Goal: Information Seeking & Learning: Find specific fact

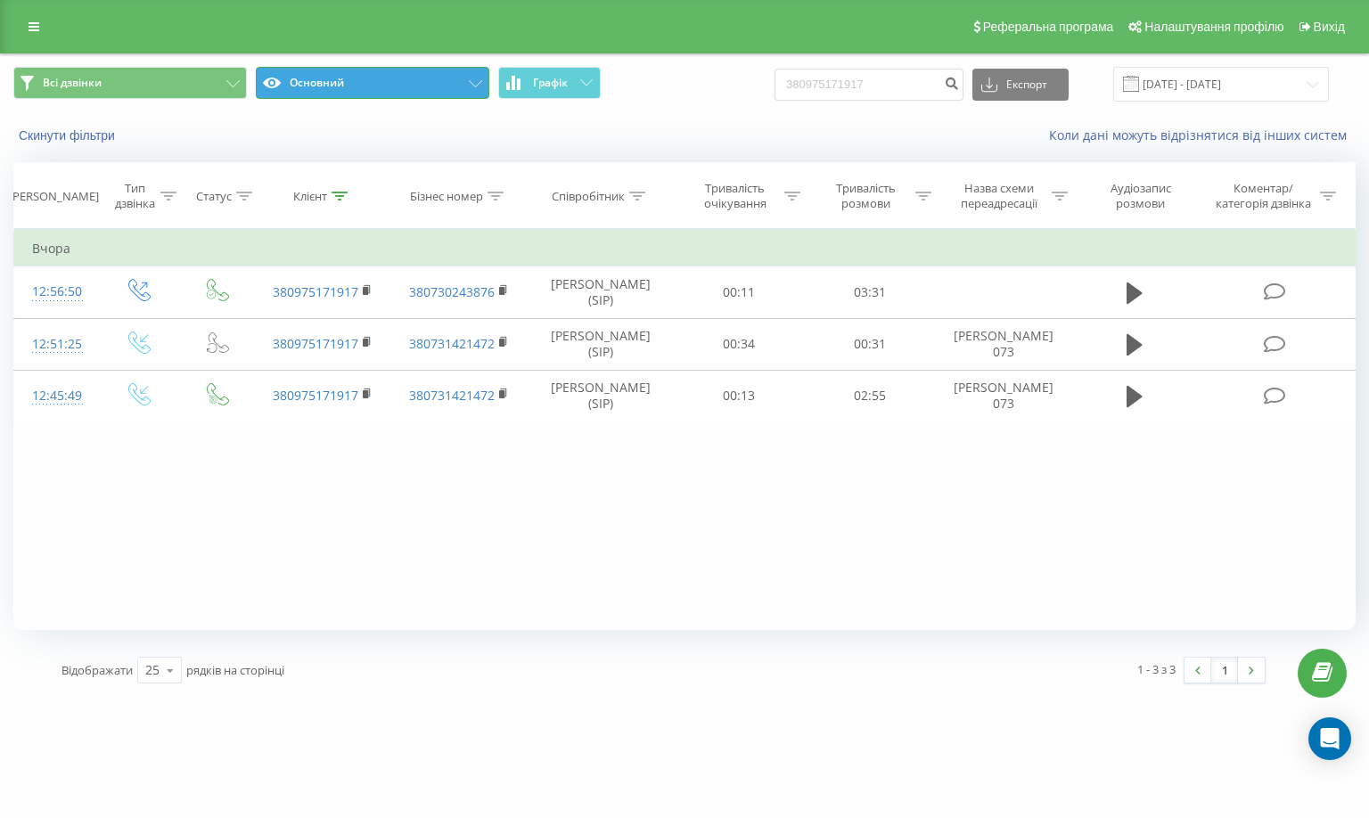
click at [436, 87] on button "Основний" at bounding box center [373, 83] width 234 height 32
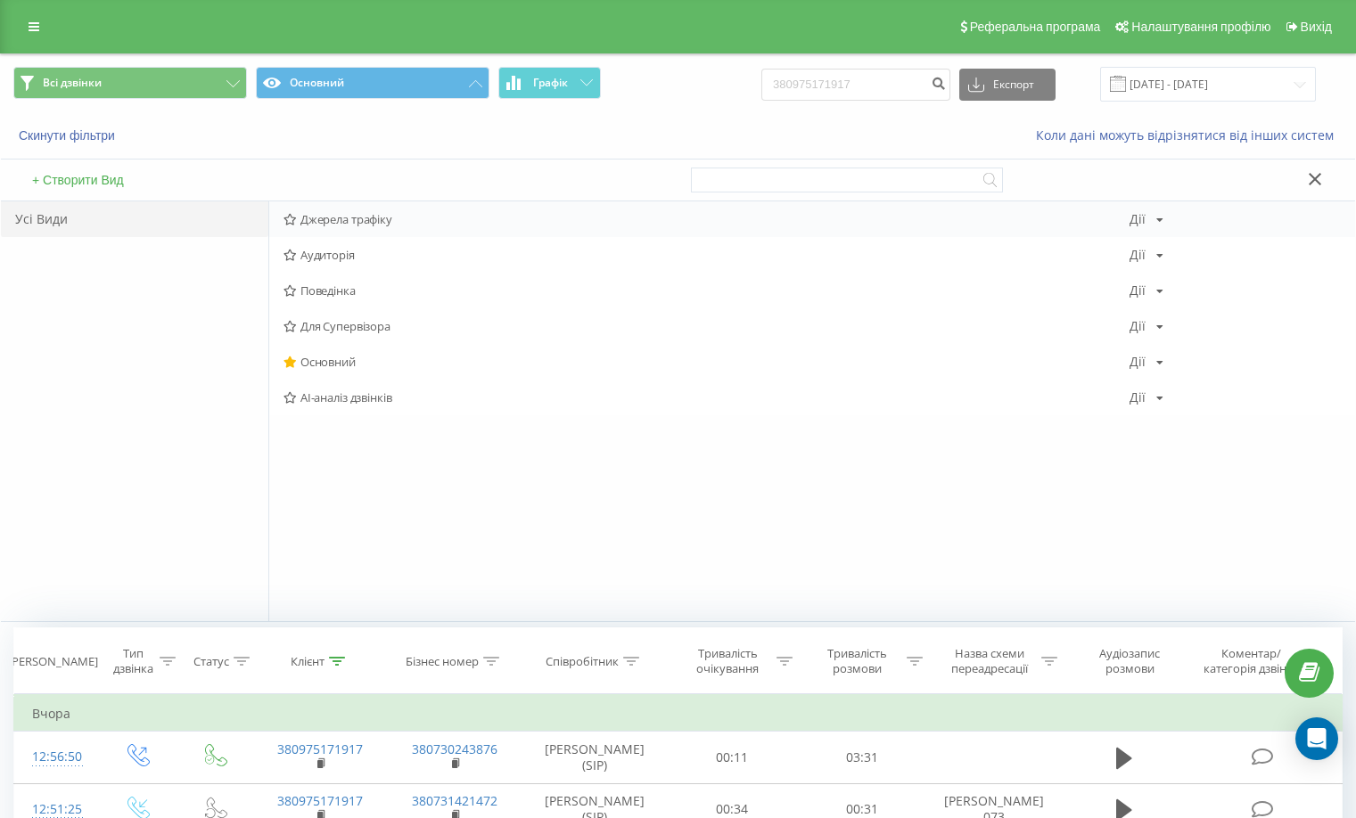
click at [363, 236] on div "Джерела трафіку [PERSON_NAME] Копіювати Видалити За замовчуванням Поділитися" at bounding box center [812, 219] width 1086 height 36
click at [366, 223] on span "Джерела трафіку" at bounding box center [706, 219] width 846 height 12
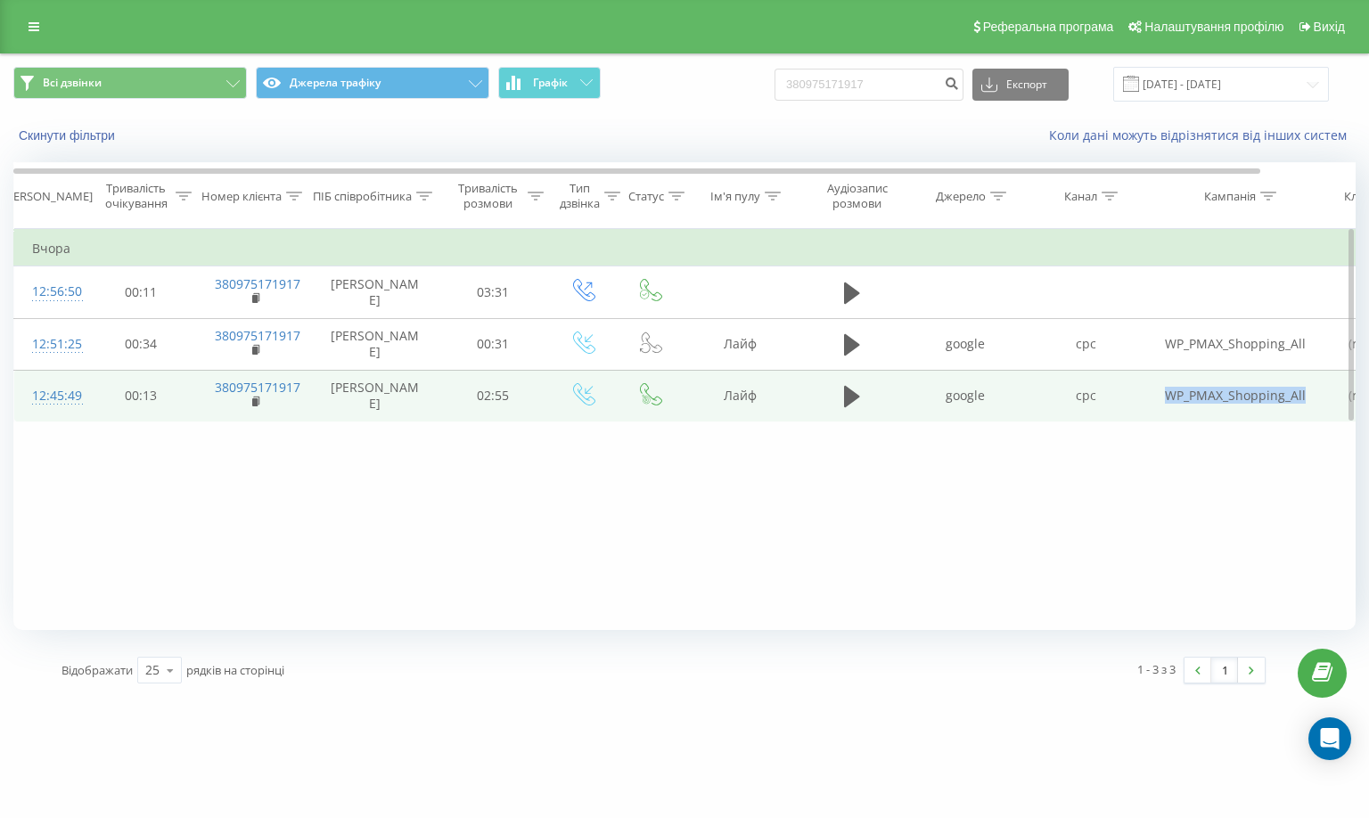
drag, startPoint x: 1218, startPoint y: 403, endPoint x: 1304, endPoint y: 400, distance: 86.5
click at [1304, 400] on td "WP_PMAX_Shopping_All" at bounding box center [1235, 396] width 178 height 52
copy td "WP_PMAX_Shopping_All"
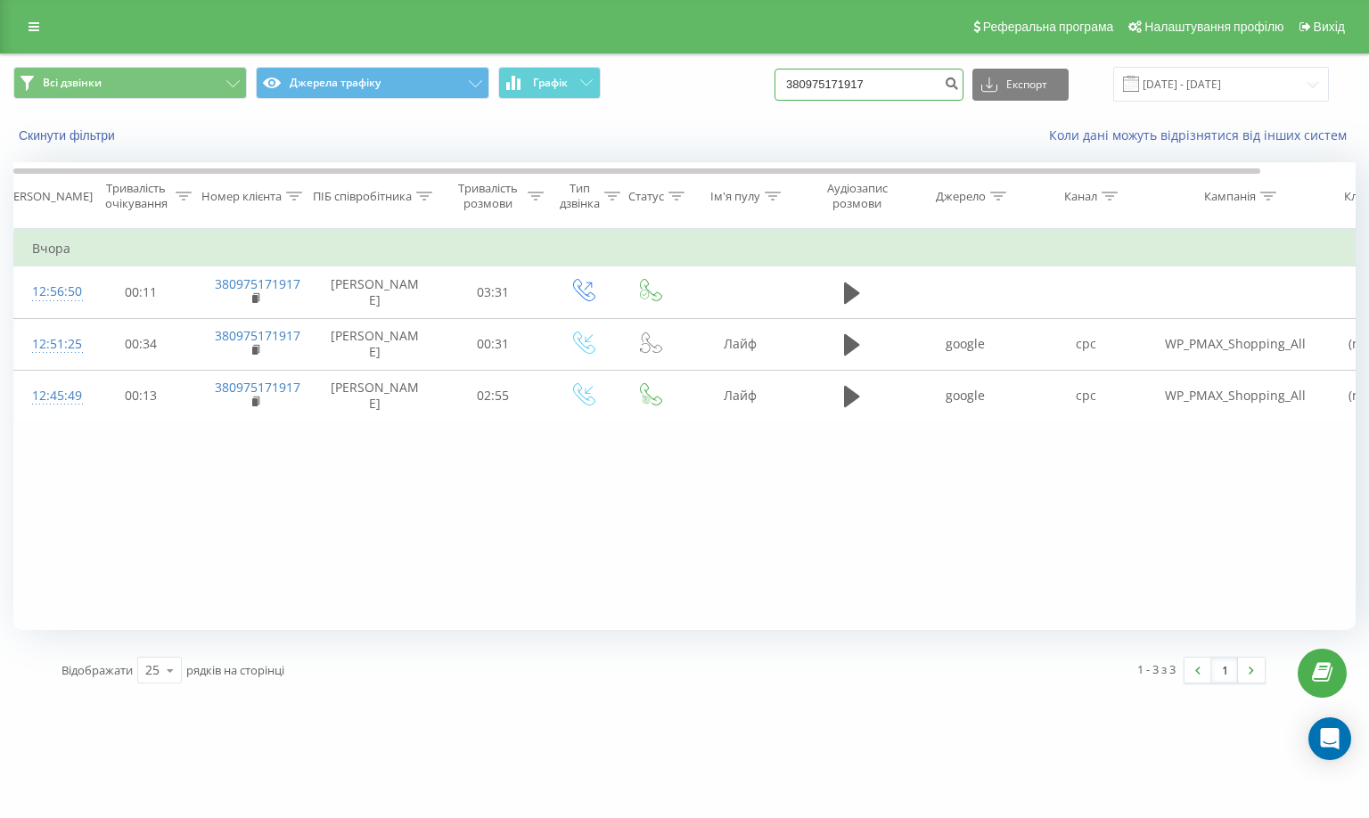
drag, startPoint x: 923, startPoint y: 86, endPoint x: 654, endPoint y: 102, distance: 269.7
click at [657, 100] on div "Всі дзвінки Джерела трафіку Графік 380975171917 Експорт .csv .xls .xlsx 19.06.2…" at bounding box center [684, 84] width 1342 height 35
paste input "61774774"
type input "380961774774"
click at [959, 83] on icon "submit" at bounding box center [951, 81] width 15 height 11
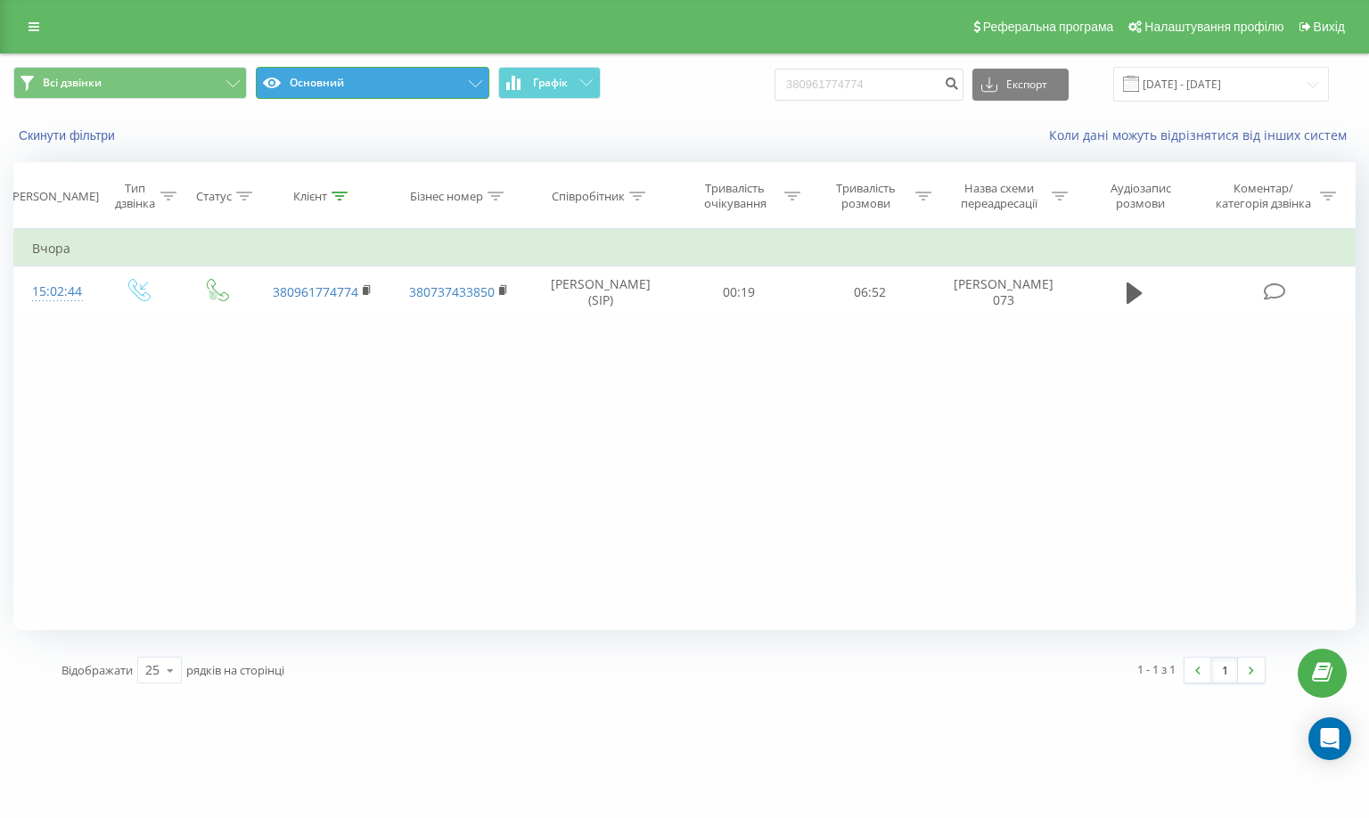
click at [428, 86] on button "Основний" at bounding box center [373, 83] width 234 height 32
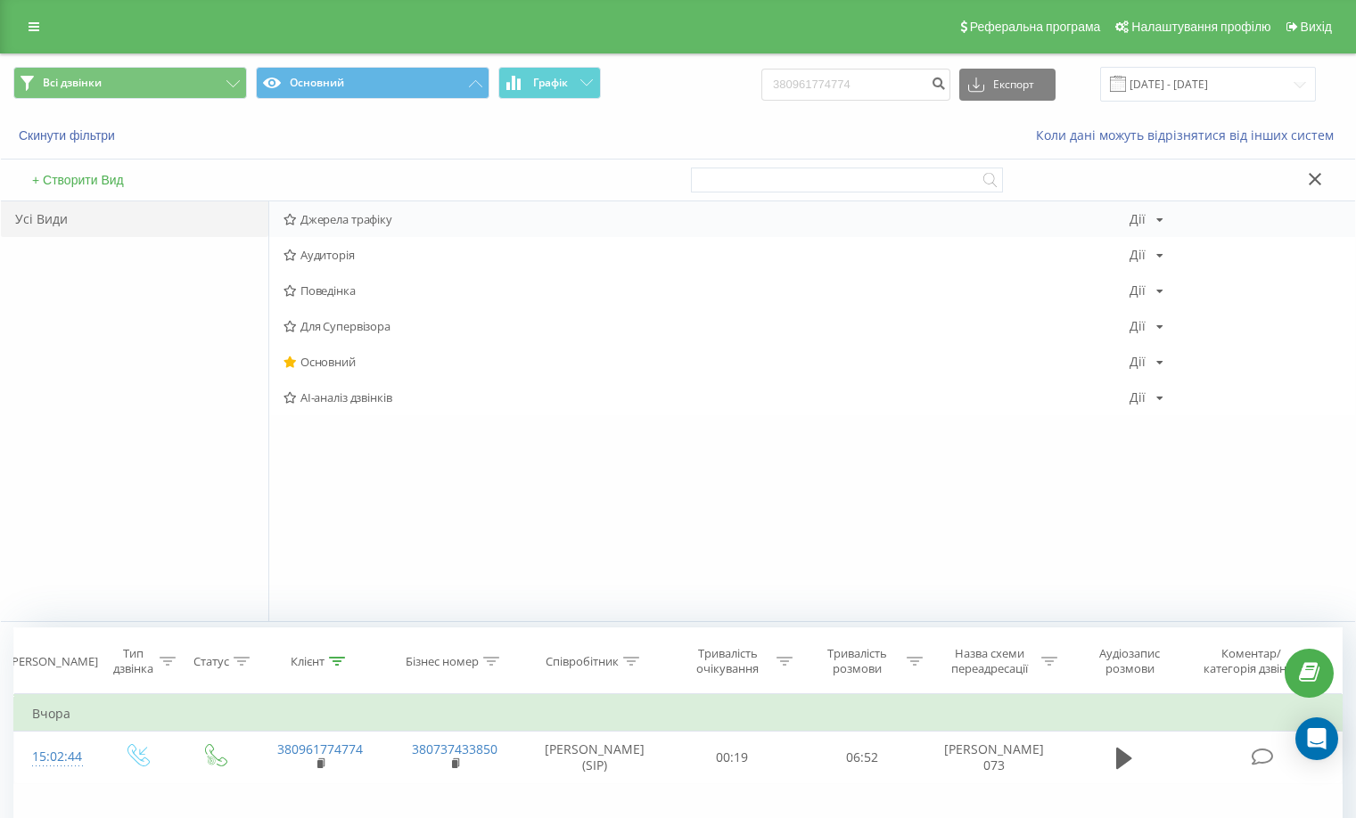
click at [403, 229] on div "Джерела трафіку [PERSON_NAME] Копіювати Видалити За замовчуванням Поділитися" at bounding box center [812, 219] width 1086 height 36
click at [310, 214] on span "Джерела трафіку" at bounding box center [706, 219] width 846 height 12
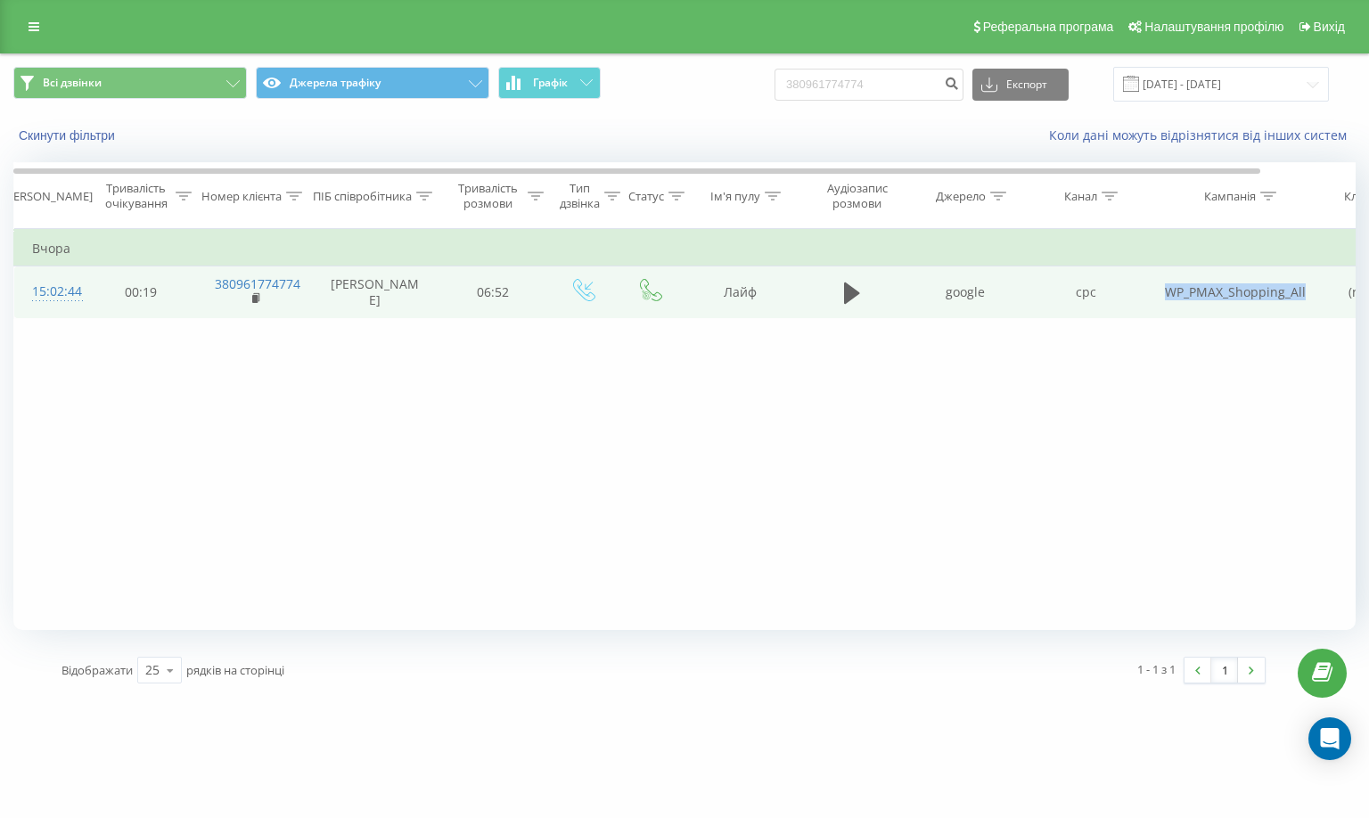
drag, startPoint x: 1166, startPoint y: 293, endPoint x: 1304, endPoint y: 299, distance: 138.3
click at [1304, 299] on td "WP_PMAX_Shopping_All" at bounding box center [1235, 293] width 178 height 52
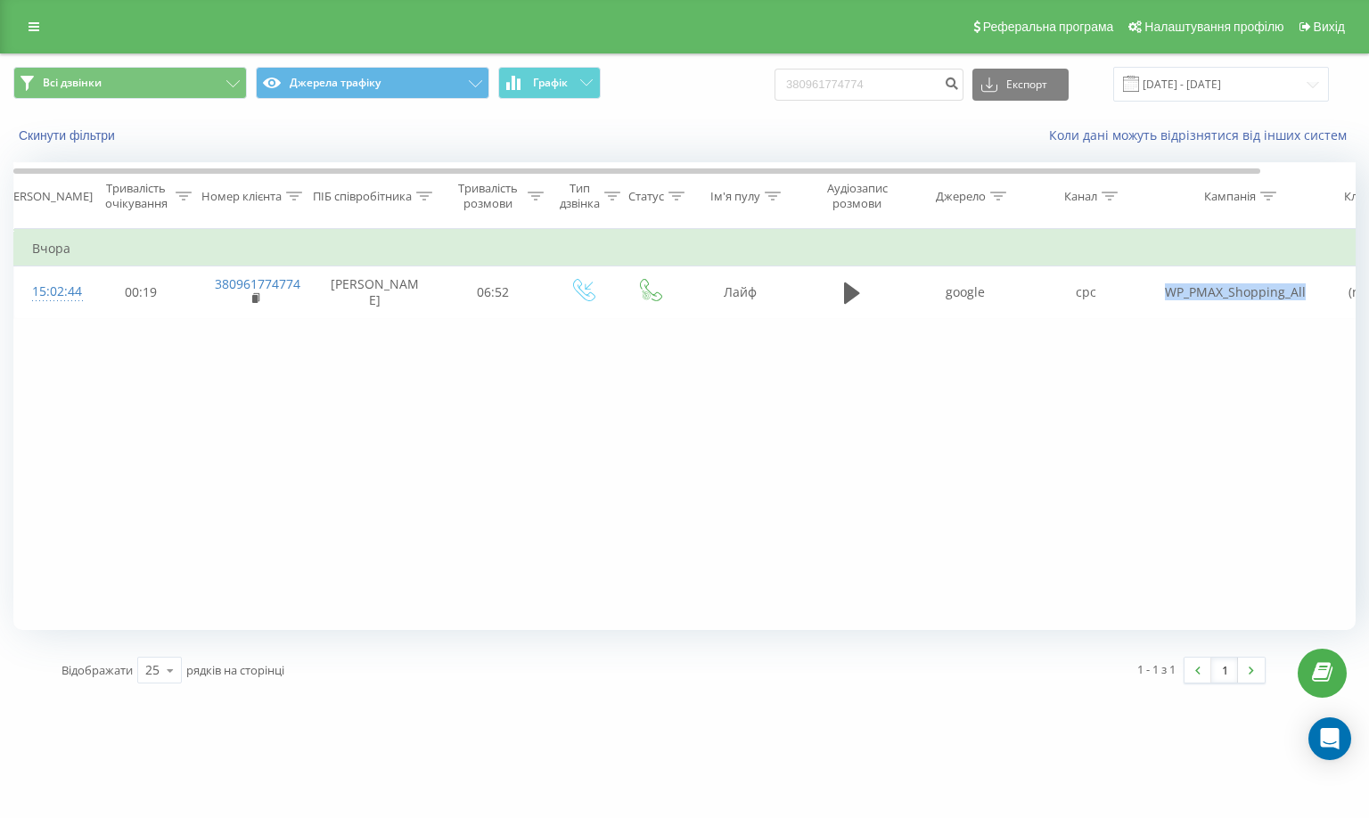
copy td "WP_PMAX_Shopping_All"
drag, startPoint x: 893, startPoint y: 88, endPoint x: 626, endPoint y: 109, distance: 268.2
click at [568, 102] on div "Всі дзвінки Джерела трафіку Графік 380961774774 Експорт .csv .xls .xlsx 19.06.2…" at bounding box center [684, 84] width 1342 height 35
paste input "87453352"
type input "380987453352"
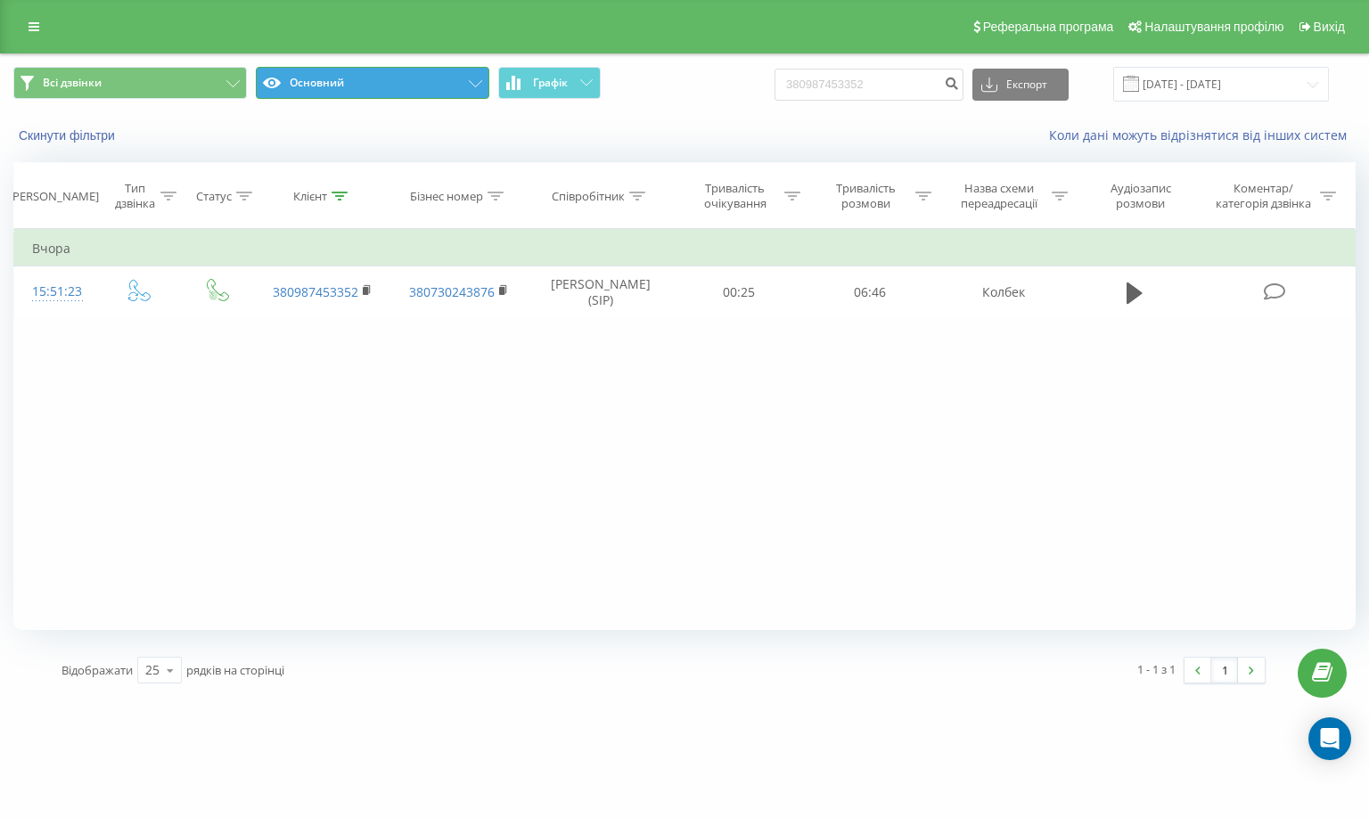
click at [455, 86] on button "Основний" at bounding box center [373, 83] width 234 height 32
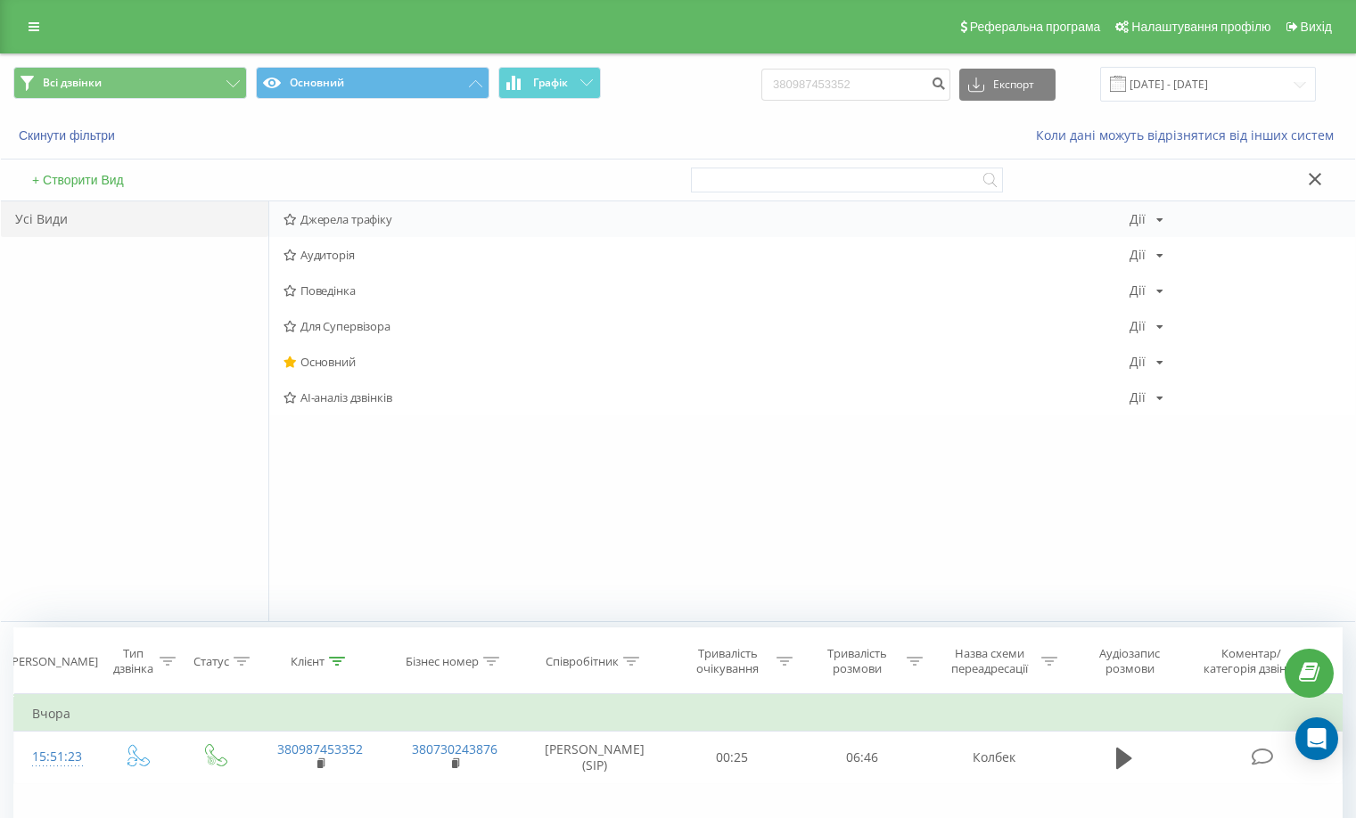
click at [378, 227] on div "Джерела трафіку [PERSON_NAME] Копіювати Видалити За замовчуванням Поділитися" at bounding box center [812, 219] width 1086 height 36
click at [361, 214] on span "Джерела трафіку" at bounding box center [706, 219] width 846 height 12
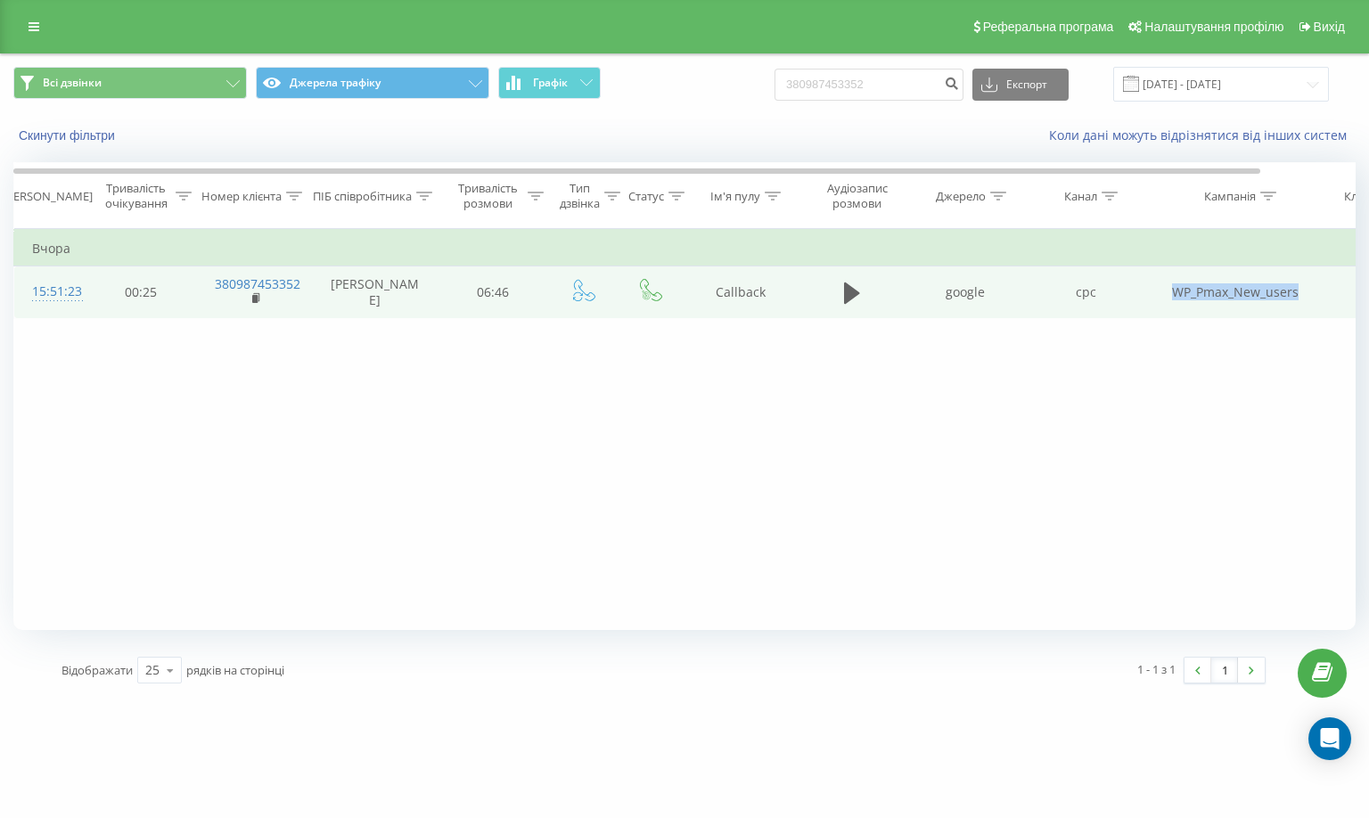
drag, startPoint x: 1161, startPoint y: 301, endPoint x: 1298, endPoint y: 299, distance: 136.4
click at [1298, 299] on td "WP_Pmax_New_users" at bounding box center [1235, 293] width 178 height 52
copy td "WP_Pmax_New_users"
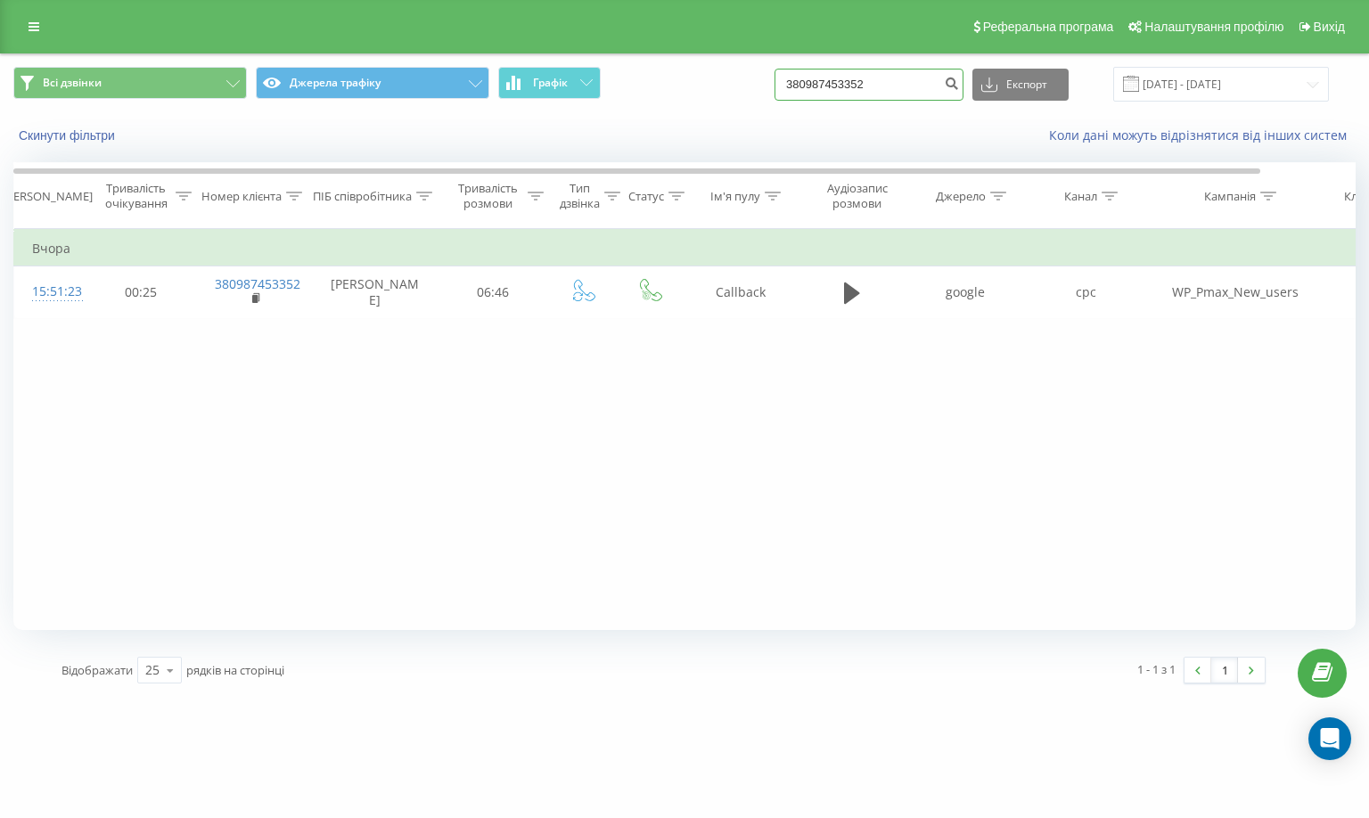
drag, startPoint x: 916, startPoint y: 88, endPoint x: 623, endPoint y: 92, distance: 293.3
click at [625, 91] on div "Всі дзвінки Джерела трафіку Графік 380987453352 Експорт .csv .xls .xlsx 19.06.2…" at bounding box center [684, 84] width 1342 height 35
paste input "+38063618431"
type input "+380636184312"
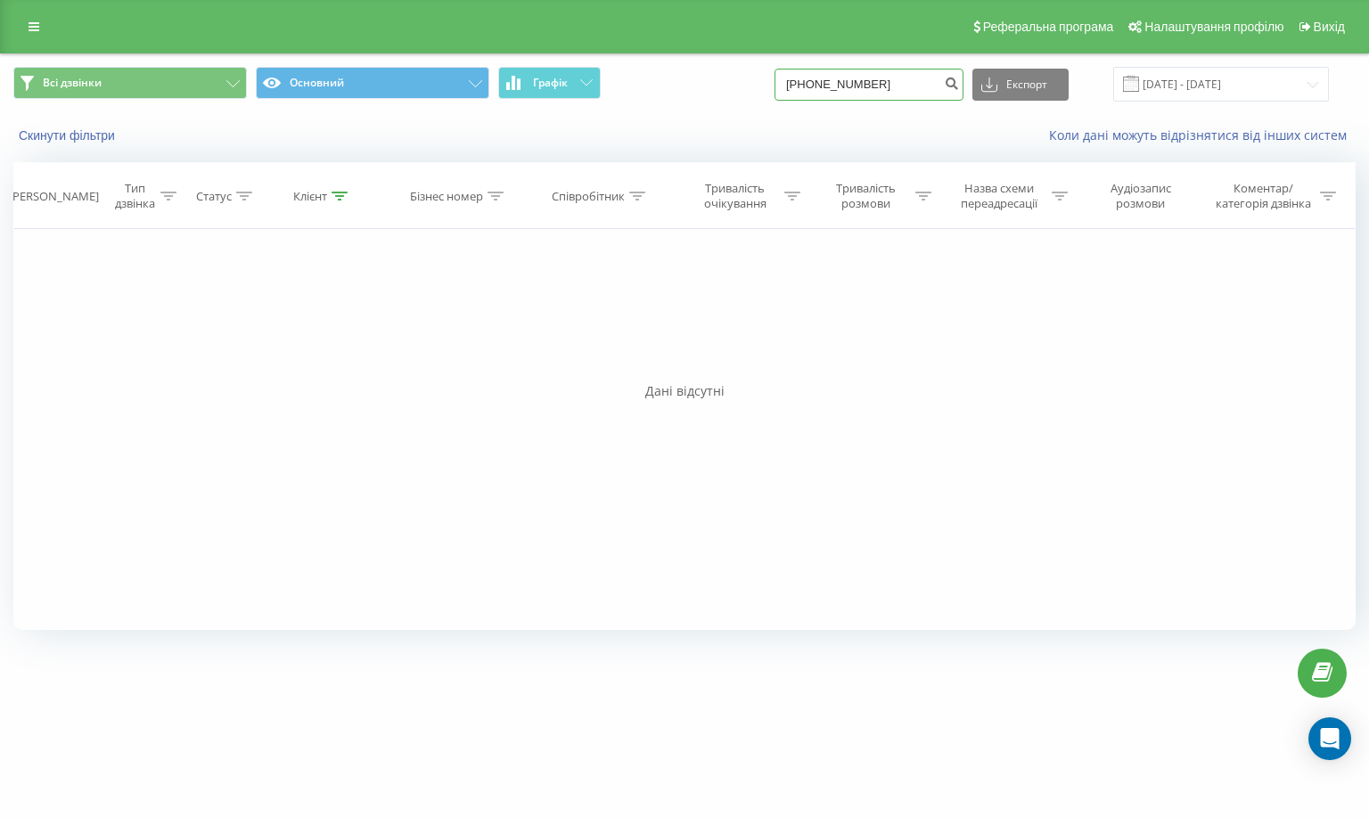
drag, startPoint x: 820, startPoint y: 86, endPoint x: 800, endPoint y: 83, distance: 19.9
click at [800, 83] on input "+380636184312" at bounding box center [869, 85] width 189 height 32
type input "80636184312"
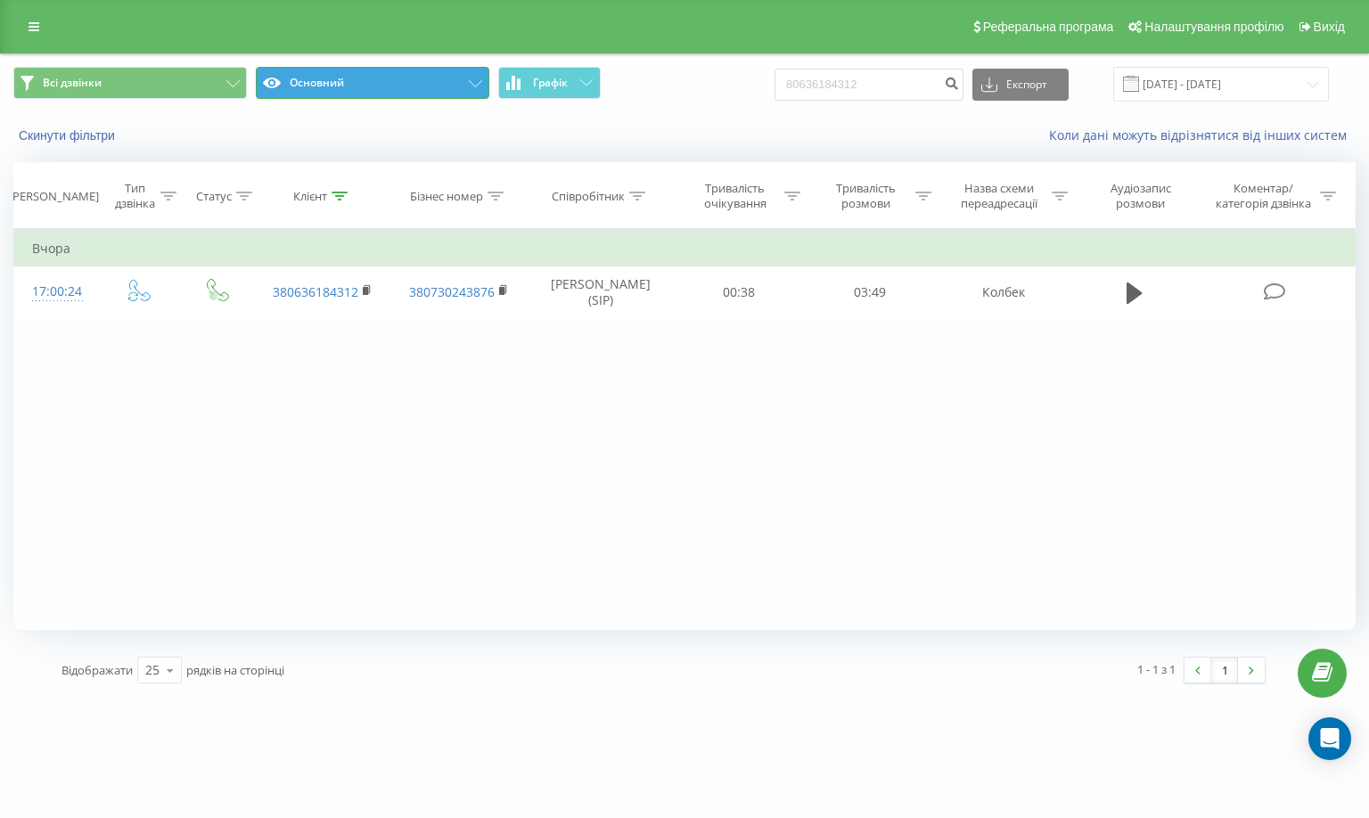
drag, startPoint x: 418, startPoint y: 86, endPoint x: 409, endPoint y: 98, distance: 15.3
click at [418, 86] on button "Основний" at bounding box center [373, 83] width 234 height 32
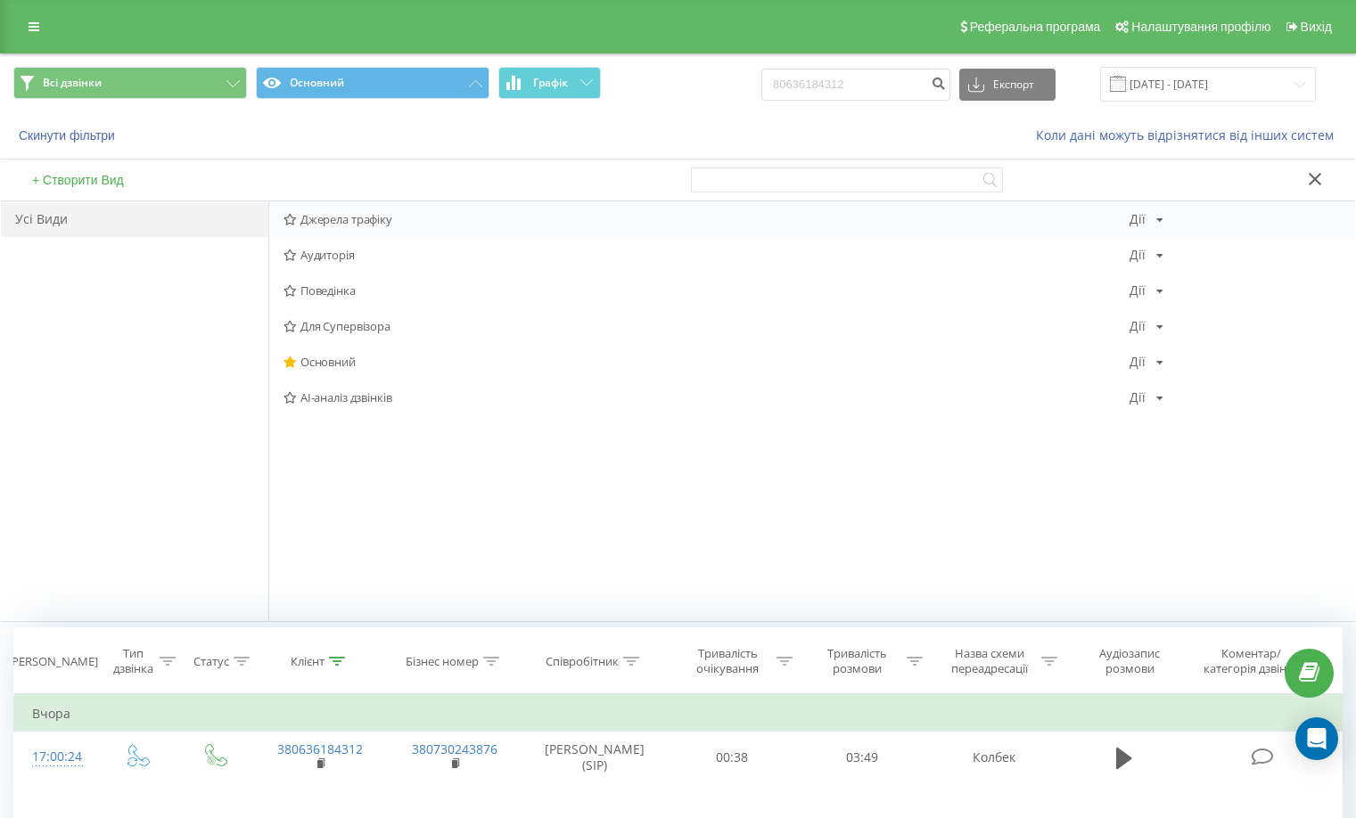
click at [358, 204] on div "Джерела трафіку [PERSON_NAME] Копіювати Видалити За замовчуванням Поділитися" at bounding box center [812, 219] width 1086 height 36
click at [355, 217] on span "Джерела трафіку" at bounding box center [706, 219] width 846 height 12
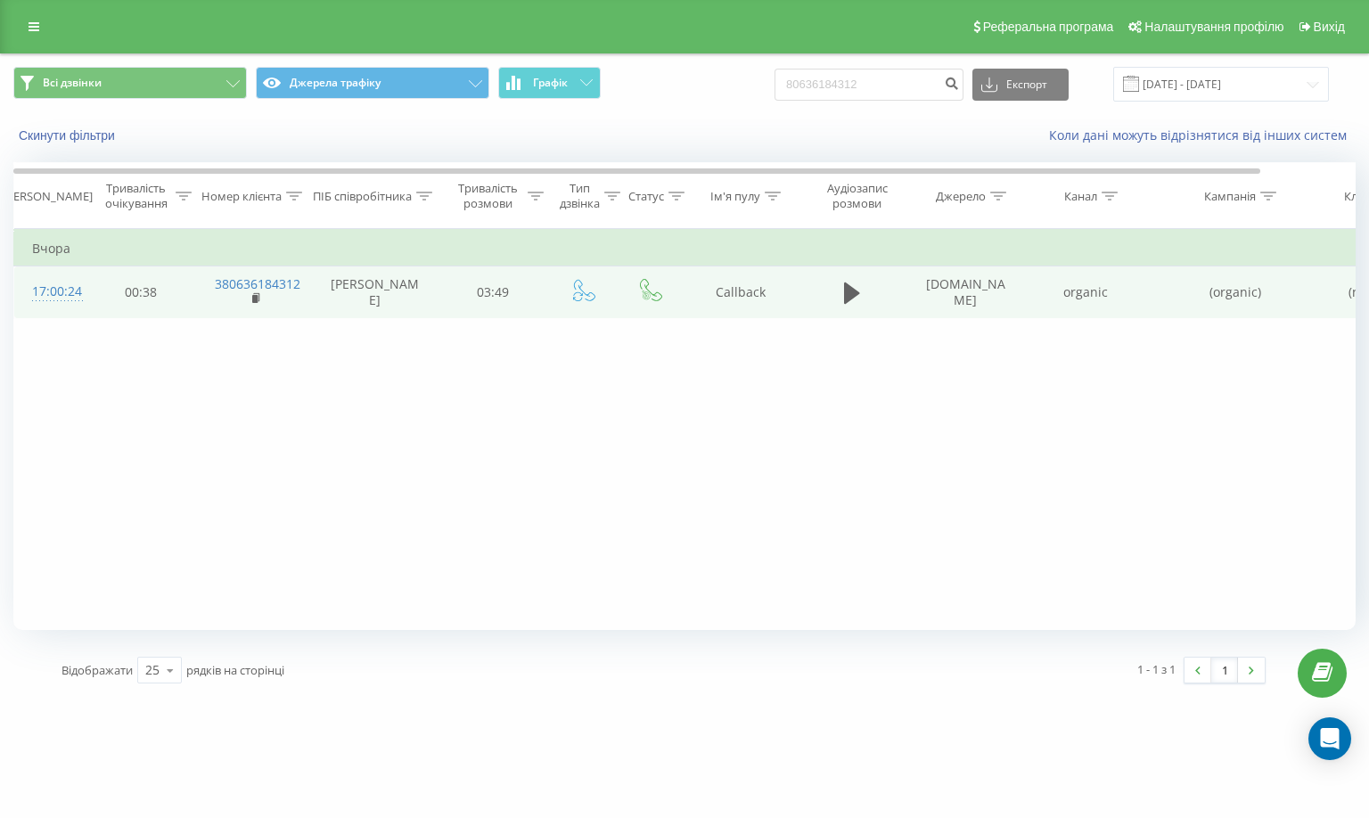
drag, startPoint x: 1066, startPoint y: 292, endPoint x: 1018, endPoint y: 315, distance: 53.0
click at [1018, 315] on tr "17:00:24 00:38 380636184312 [PERSON_NAME] 03:49 Callback [DOMAIN_NAME] organic …" at bounding box center [736, 293] width 1444 height 52
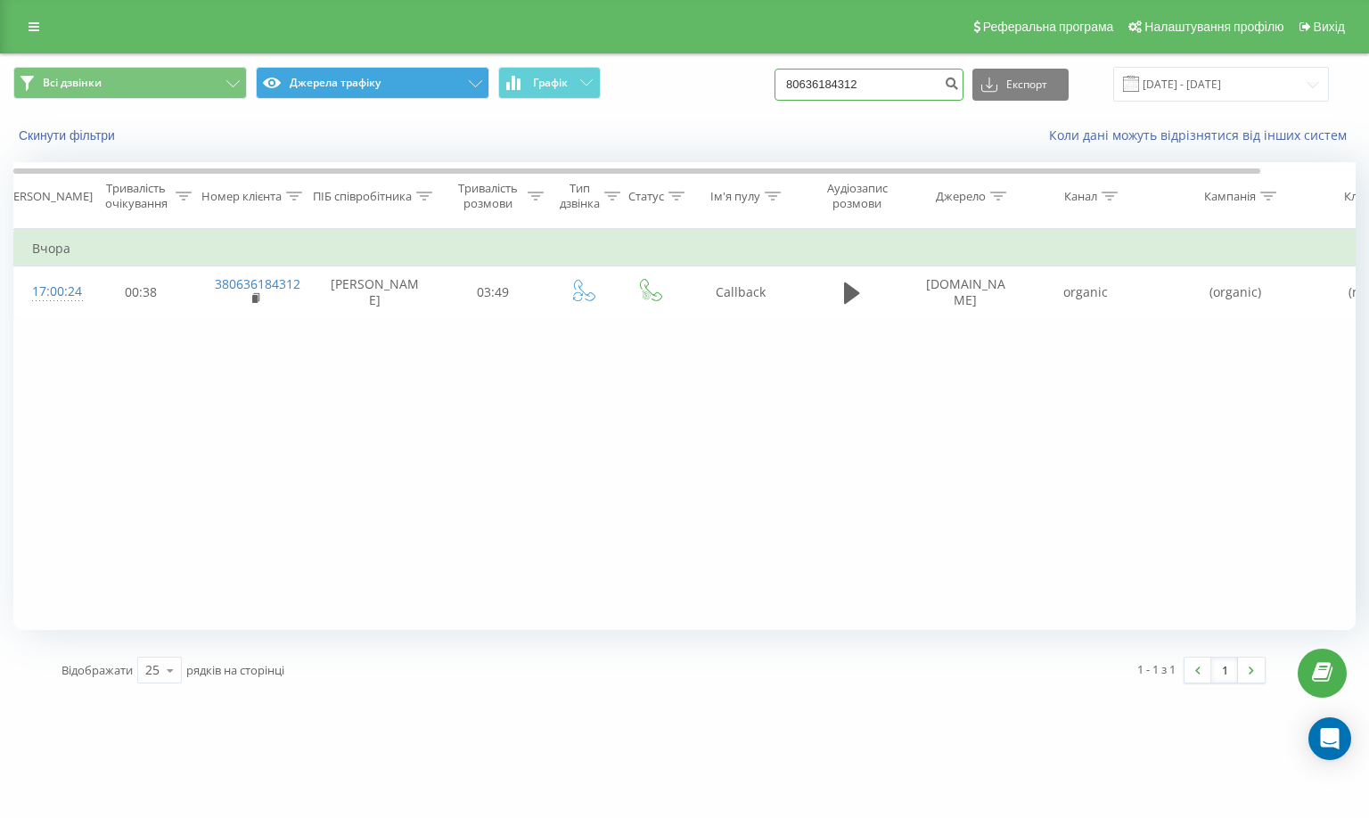
drag, startPoint x: 754, startPoint y: 88, endPoint x: 483, endPoint y: 90, distance: 271.0
click at [487, 89] on div "Всі дзвінки Джерела трафіку Графік 80636184312 Експорт .csv .xls .xlsx [DATE] -…" at bounding box center [684, 84] width 1342 height 35
paste input "950398895"
type input "80950398895"
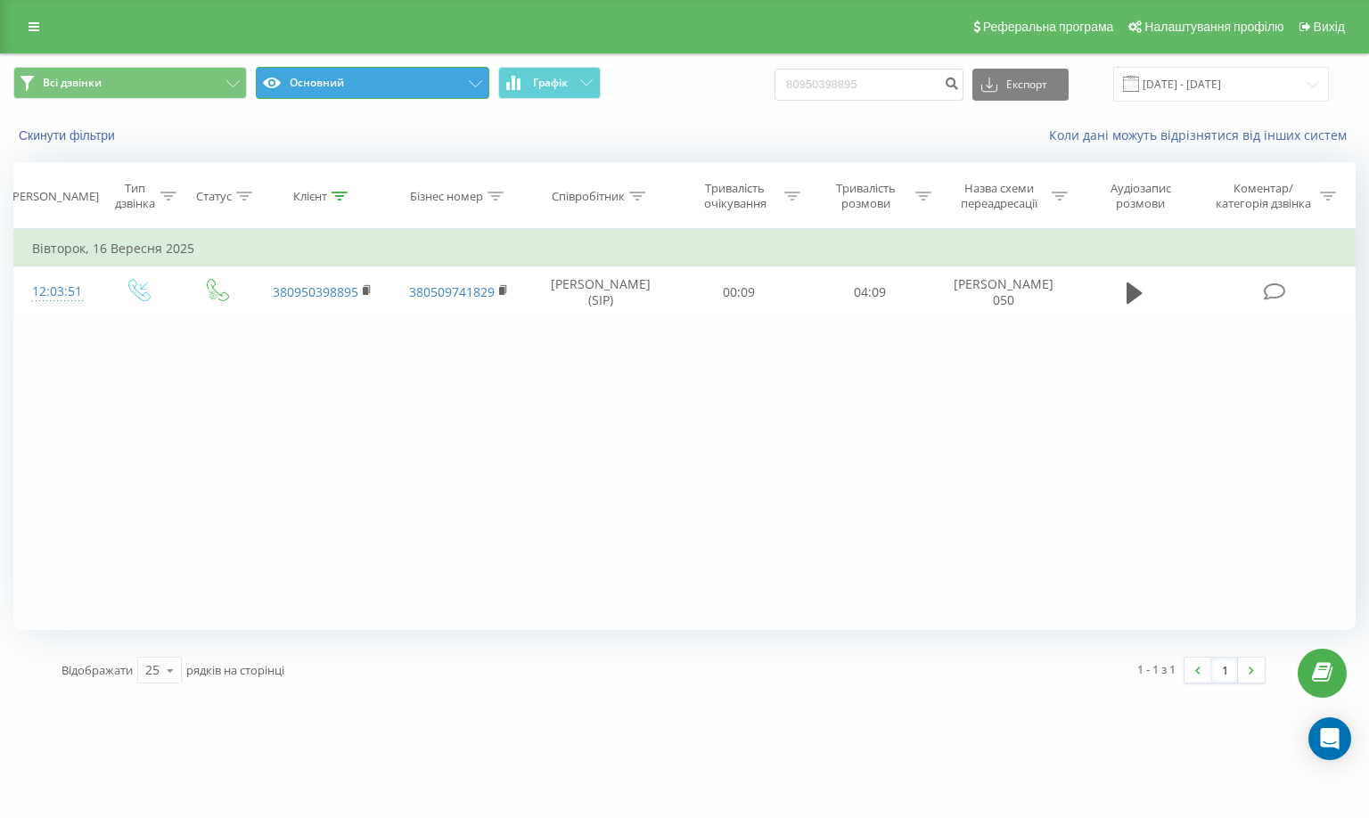
click at [407, 81] on button "Основний" at bounding box center [373, 83] width 234 height 32
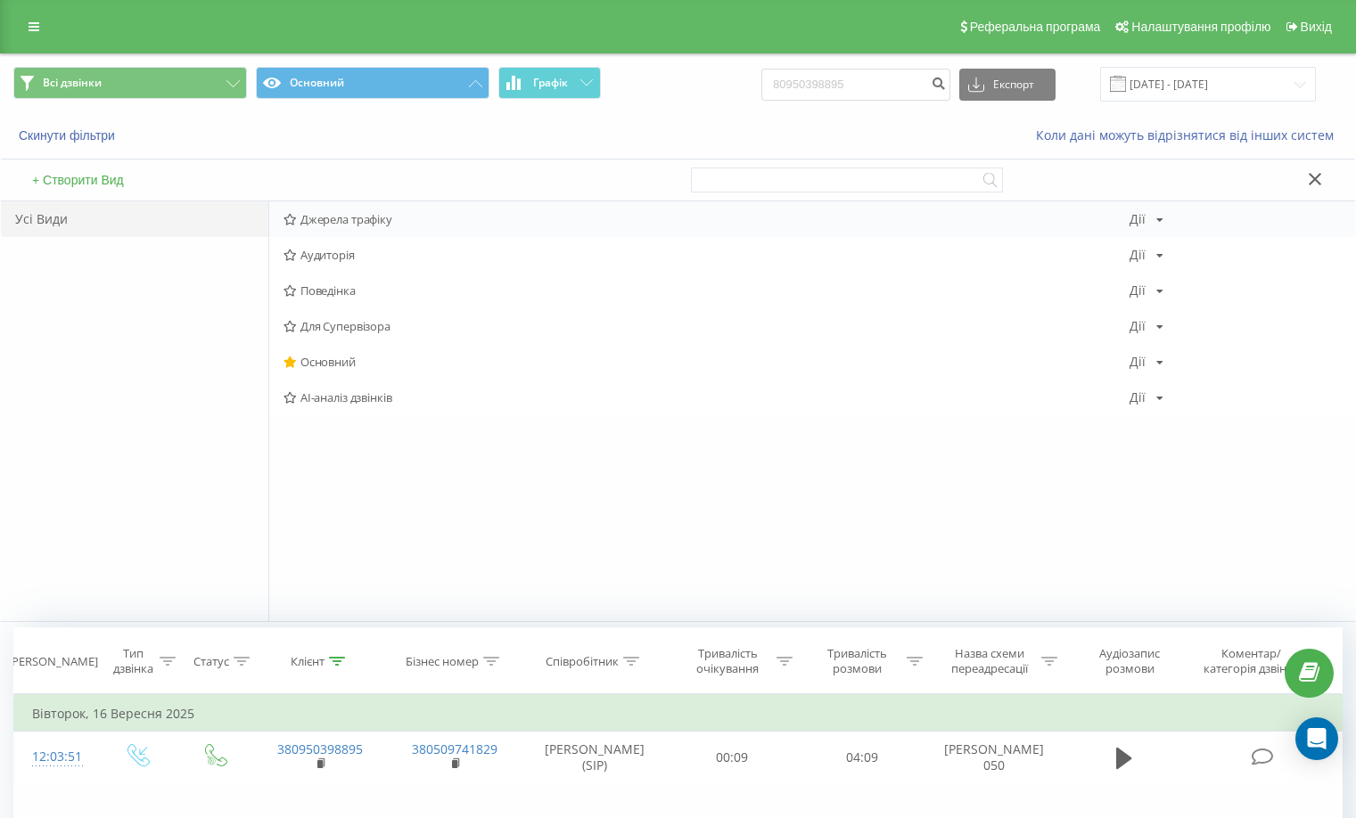
click at [345, 214] on span "Джерела трафіку" at bounding box center [706, 219] width 846 height 12
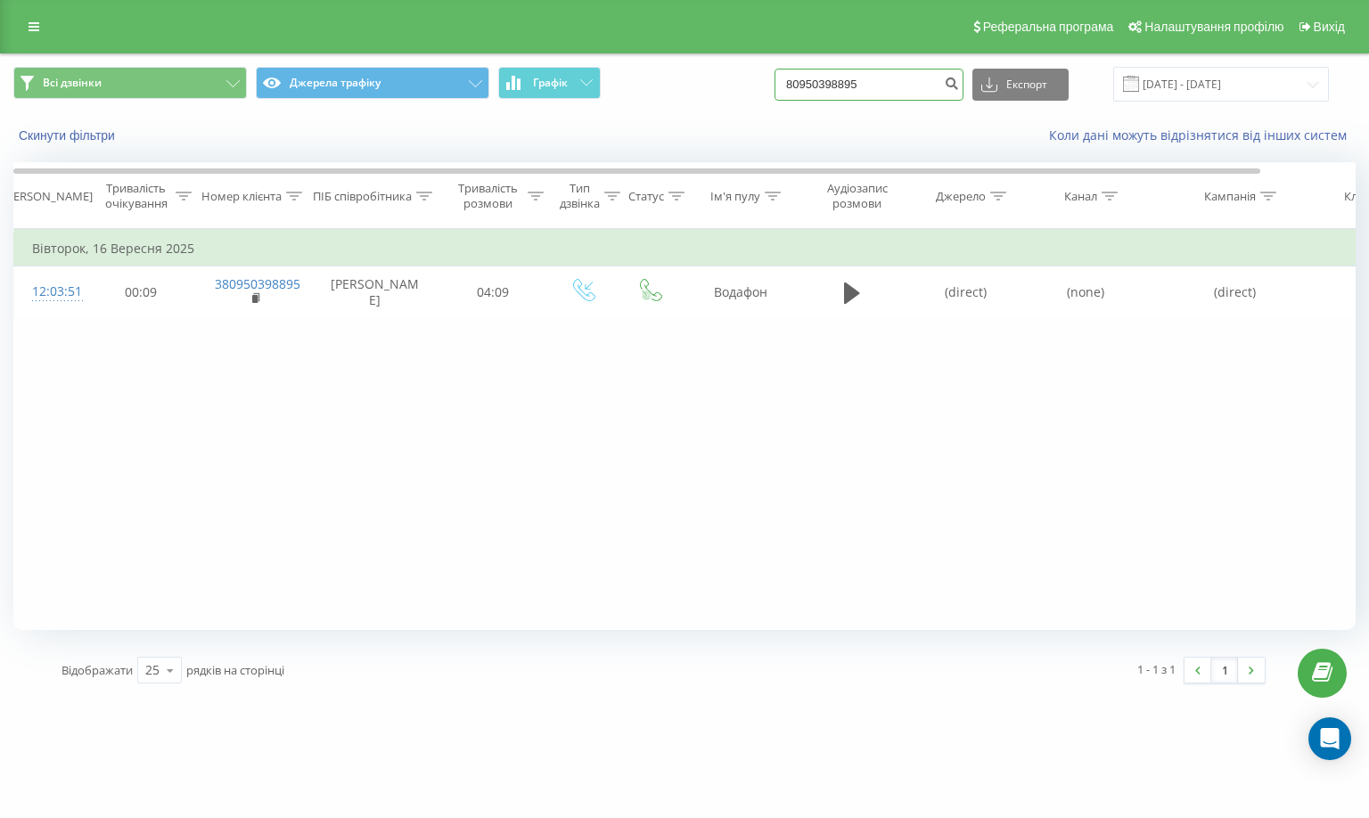
drag, startPoint x: 879, startPoint y: 86, endPoint x: 638, endPoint y: 132, distance: 244.9
click at [652, 125] on div "Всі дзвінки Джерела трафіку Графік 80950398895 Експорт .csv .xls .xlsx 19.06.20…" at bounding box center [684, 105] width 1367 height 103
paste input "380972106311"
type input "380972106311"
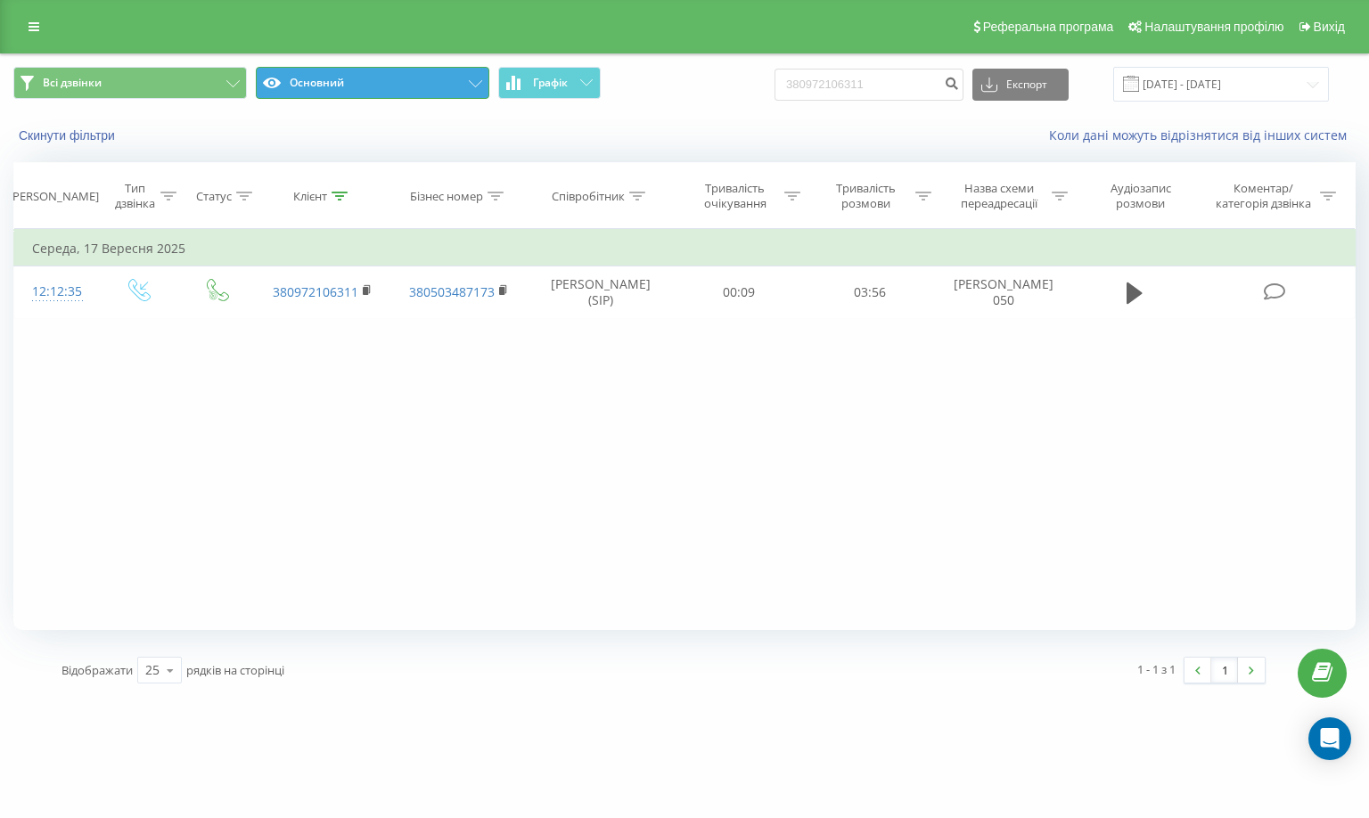
drag, startPoint x: 439, startPoint y: 97, endPoint x: 446, endPoint y: 91, distance: 9.5
click at [440, 95] on button "Основний" at bounding box center [373, 83] width 234 height 32
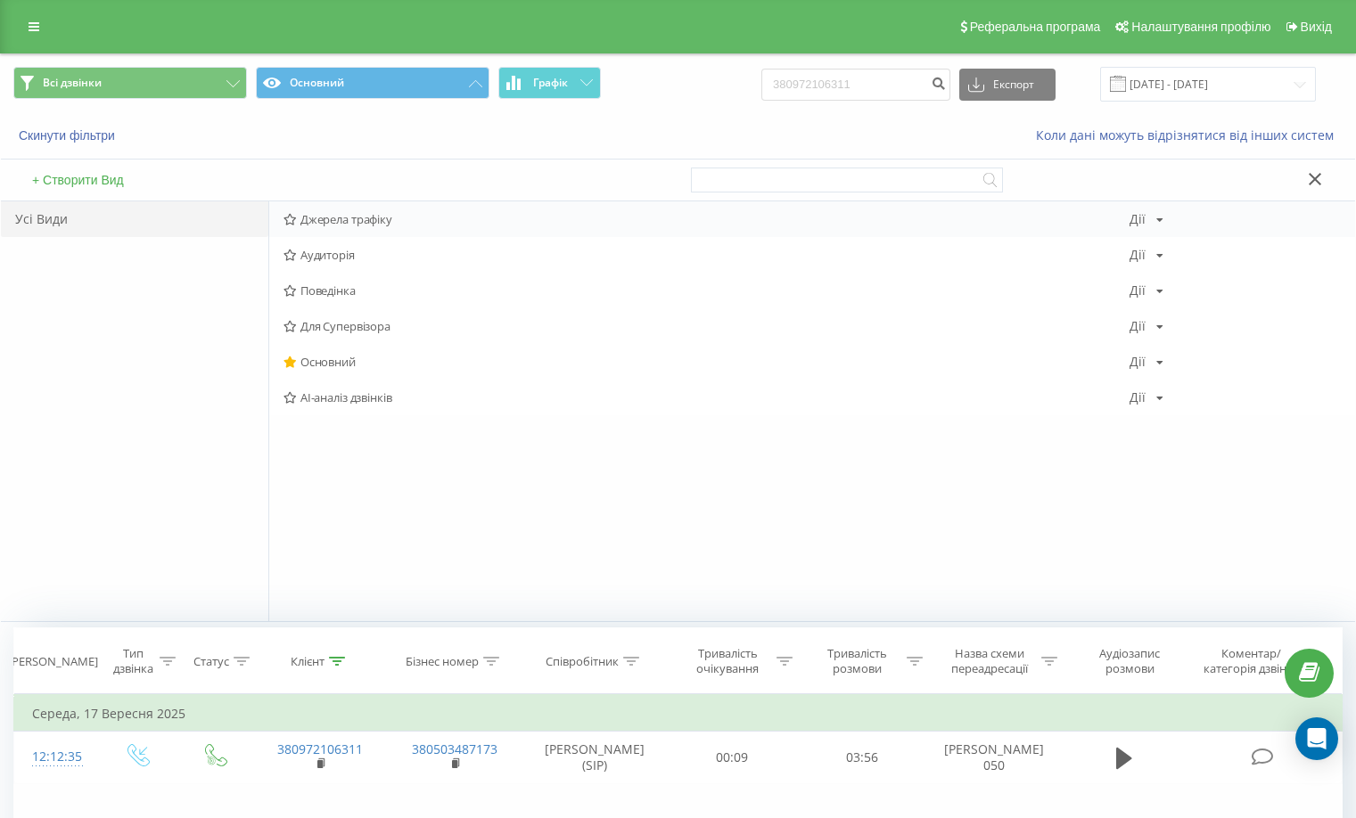
click at [367, 228] on div "Джерела трафіку [PERSON_NAME] Копіювати Видалити За замовчуванням Поділитися" at bounding box center [812, 219] width 1086 height 36
click at [313, 209] on div "Джерела трафіку [PERSON_NAME] Копіювати Видалити За замовчуванням Поділитися" at bounding box center [812, 219] width 1086 height 36
click at [319, 220] on span "Джерела трафіку" at bounding box center [706, 219] width 846 height 12
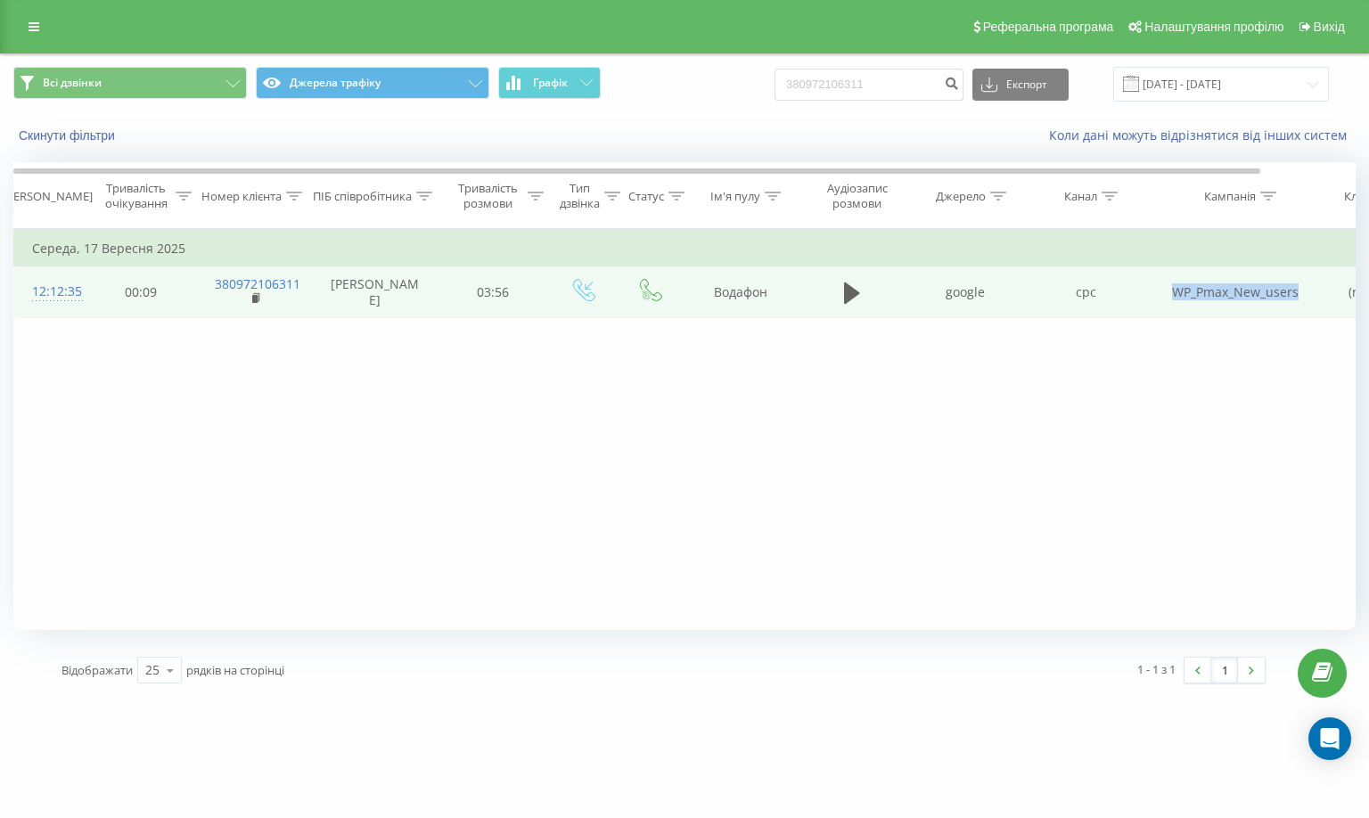
drag, startPoint x: 1163, startPoint y: 298, endPoint x: 1301, endPoint y: 299, distance: 138.2
click at [1301, 299] on td "WP_Pmax_New_users" at bounding box center [1235, 293] width 178 height 52
copy td "WP_Pmax_New_users"
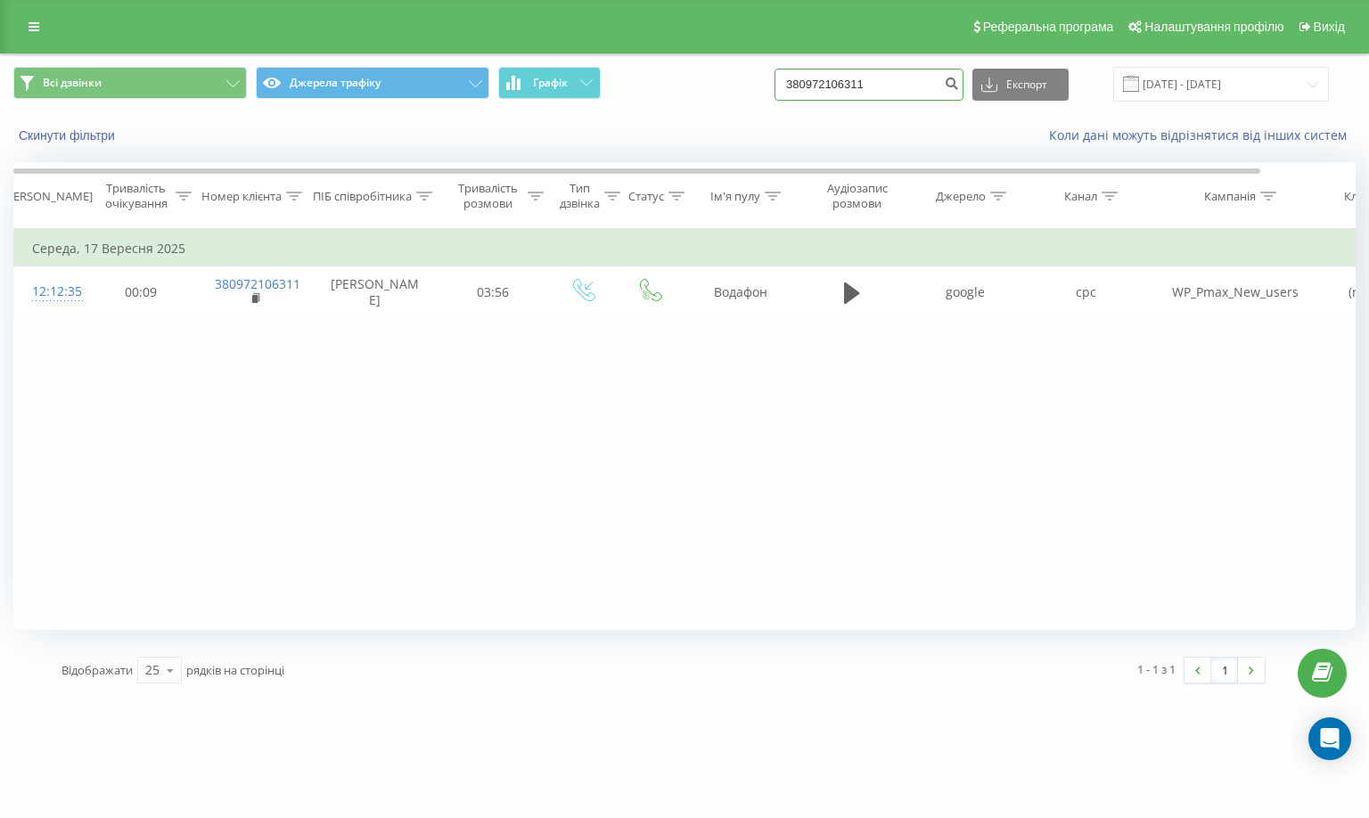
drag, startPoint x: 911, startPoint y: 81, endPoint x: 604, endPoint y: 85, distance: 306.6
click at [604, 85] on div "Всі дзвінки Джерела трафіку Графік 380972106311 Експорт .csv .xls .xlsx 19.06.2…" at bounding box center [684, 84] width 1342 height 35
paste input
click at [897, 88] on input at bounding box center [869, 85] width 189 height 32
click at [906, 82] on input at bounding box center [869, 85] width 189 height 32
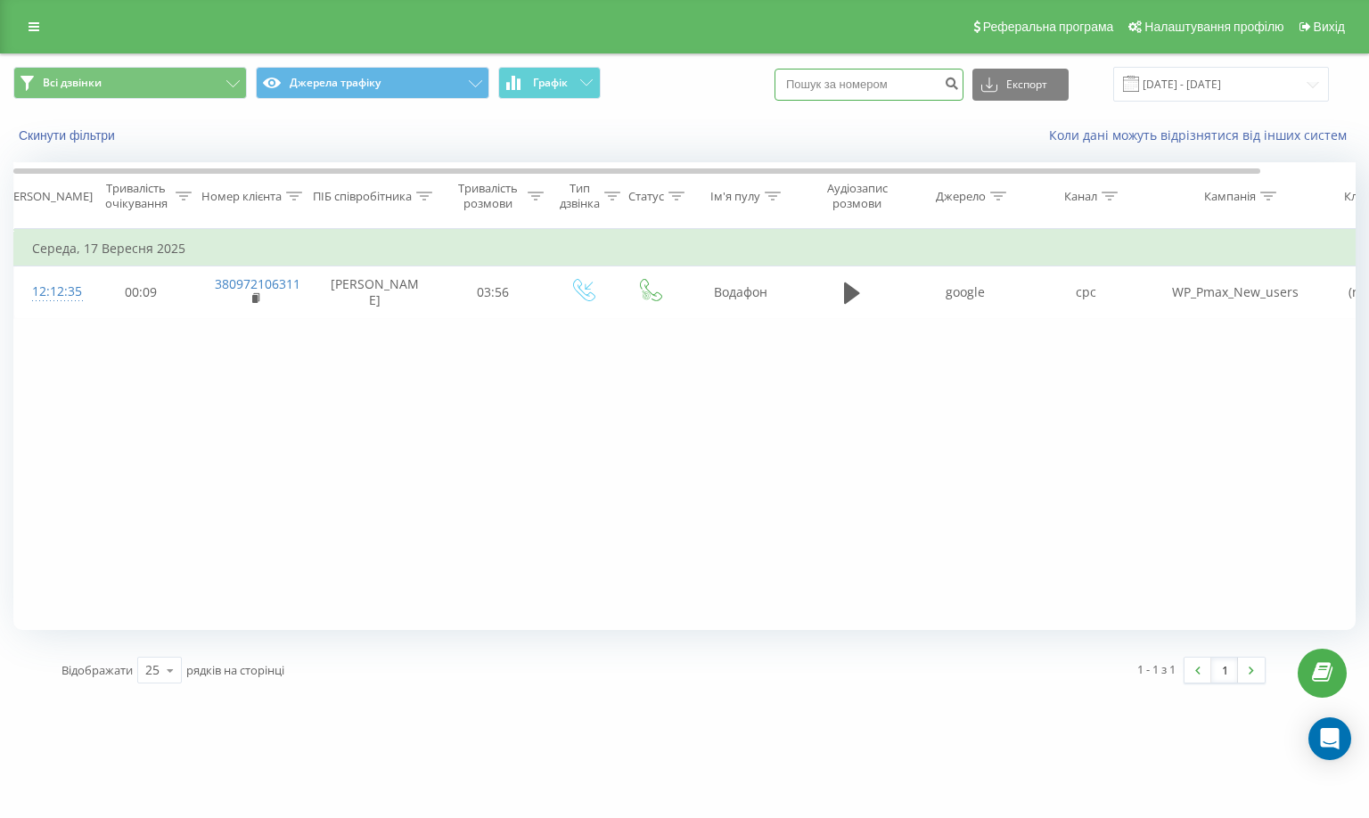
paste input
click at [860, 67] on div "Експорт .csv .xls .xlsx 19.06.2025 - 19.09.2025" at bounding box center [1052, 84] width 554 height 35
click at [863, 78] on input at bounding box center [869, 85] width 189 height 32
paste input "380682583284"
type input "380682583284"
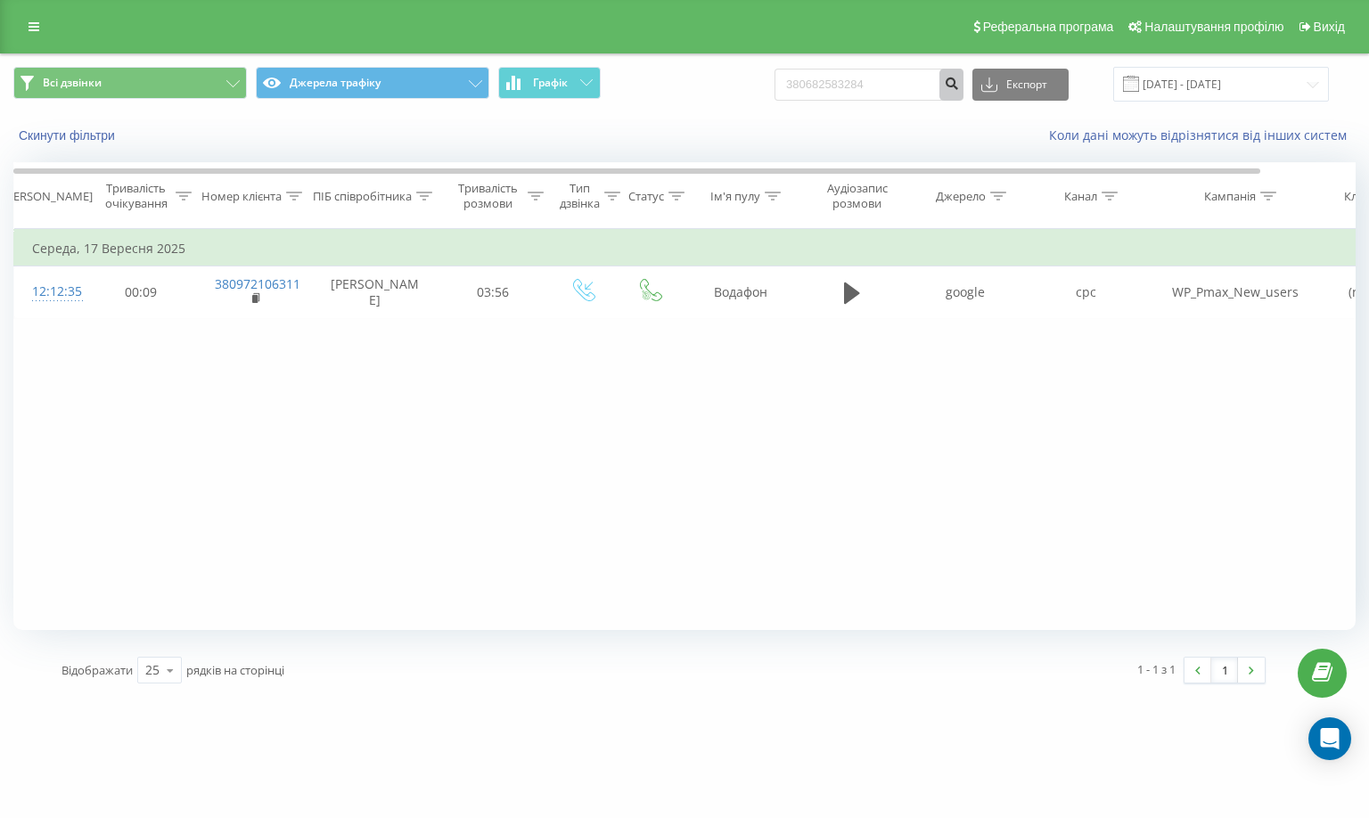
click at [959, 79] on icon "submit" at bounding box center [951, 81] width 15 height 11
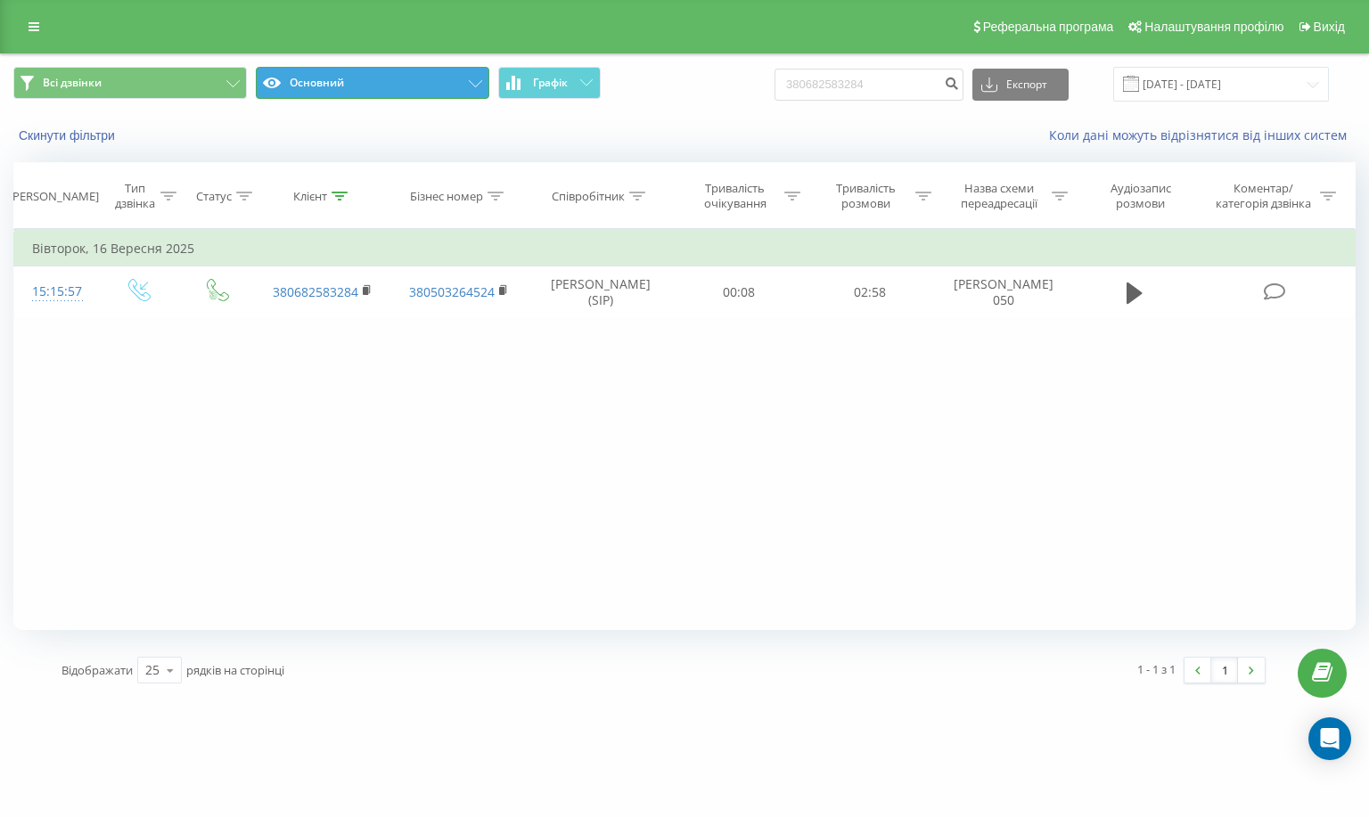
click at [384, 90] on button "Основний" at bounding box center [373, 83] width 234 height 32
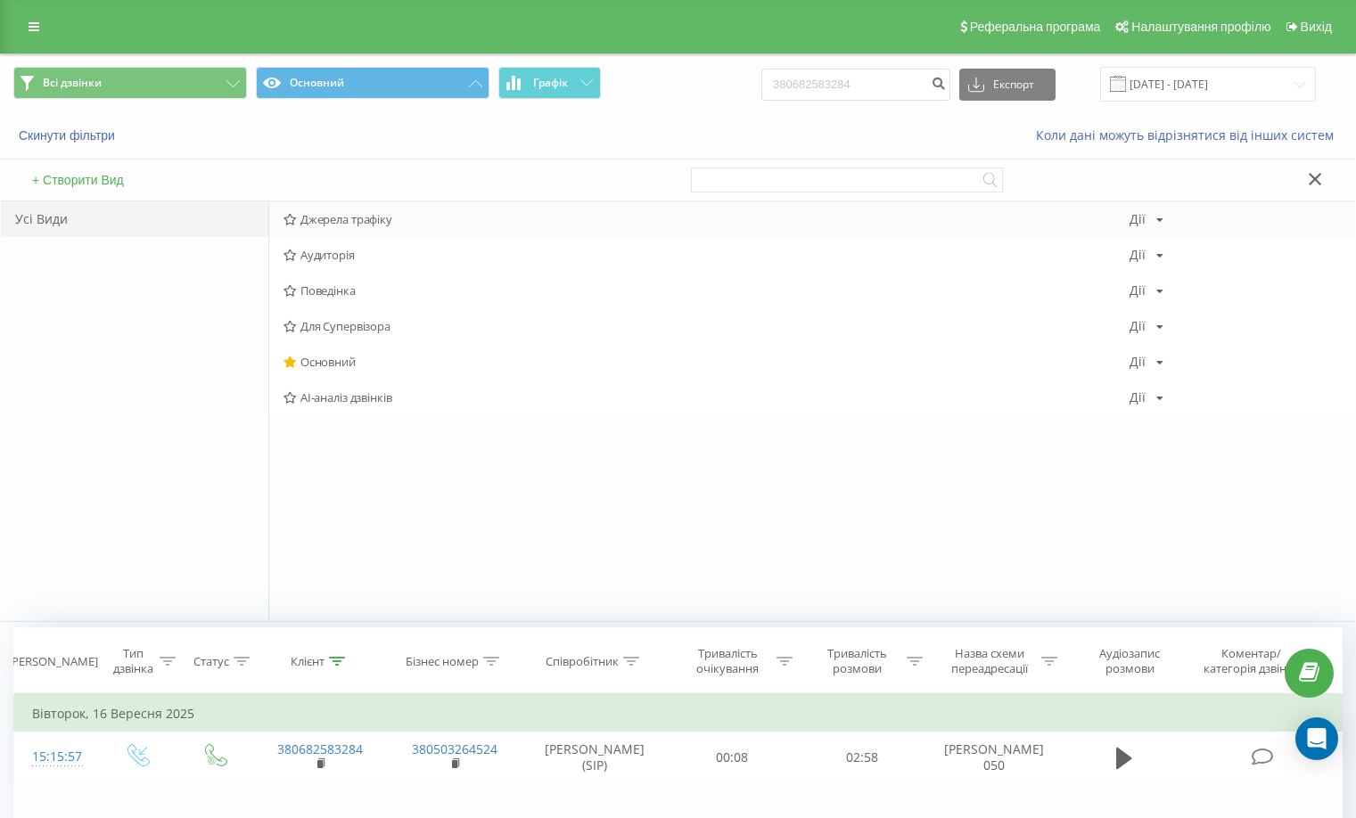
click at [363, 227] on div "Джерела трафіку [PERSON_NAME] Копіювати Видалити За замовчуванням Поділитися" at bounding box center [812, 219] width 1086 height 36
click at [360, 221] on span "Джерела трафіку" at bounding box center [706, 219] width 846 height 12
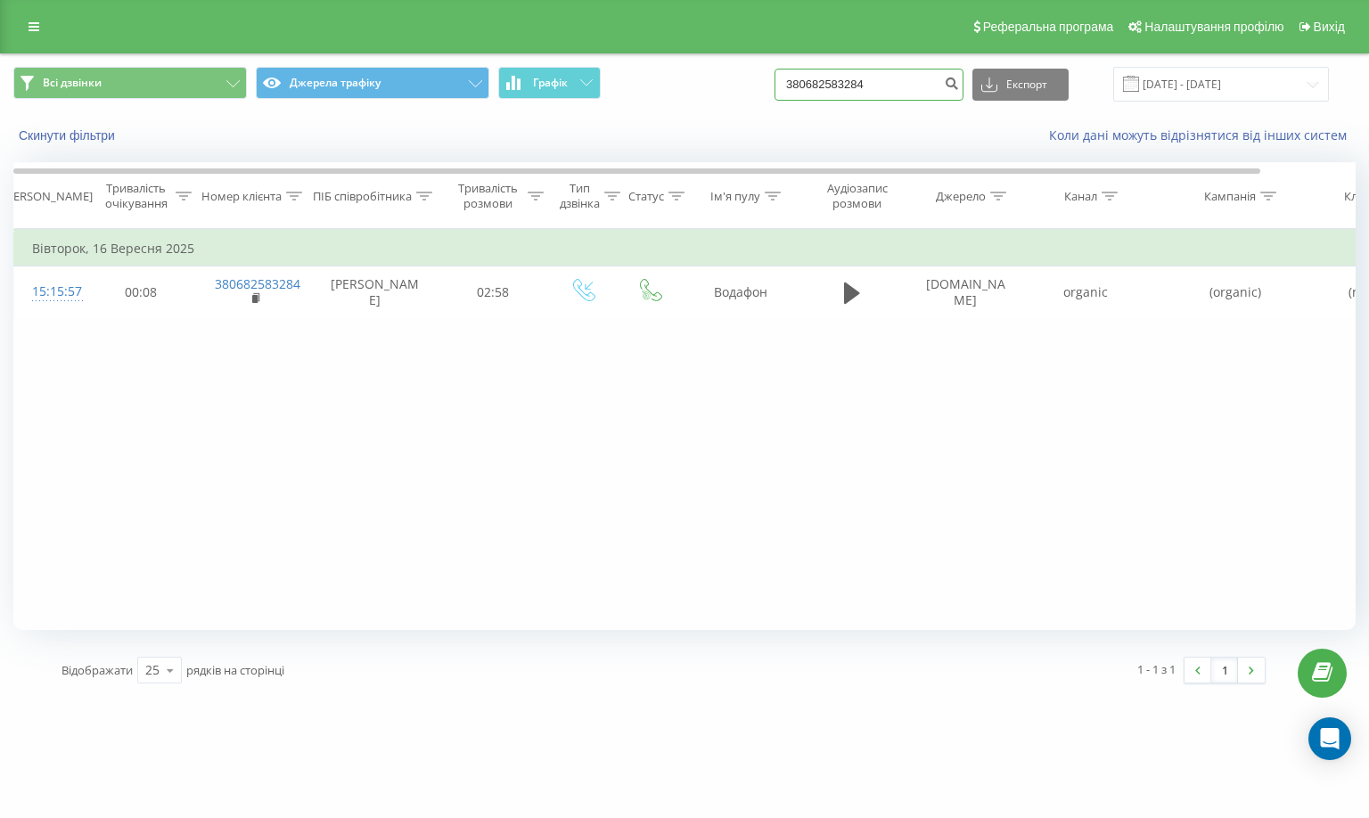
drag, startPoint x: 900, startPoint y: 83, endPoint x: 607, endPoint y: 103, distance: 294.0
click at [623, 97] on div "Всі дзвінки Джерела трафіку Графік 380682583284 Експорт .csv .xls .xlsx 19.06.2…" at bounding box center [684, 84] width 1342 height 35
paste input "0674003906"
type input "0674003906"
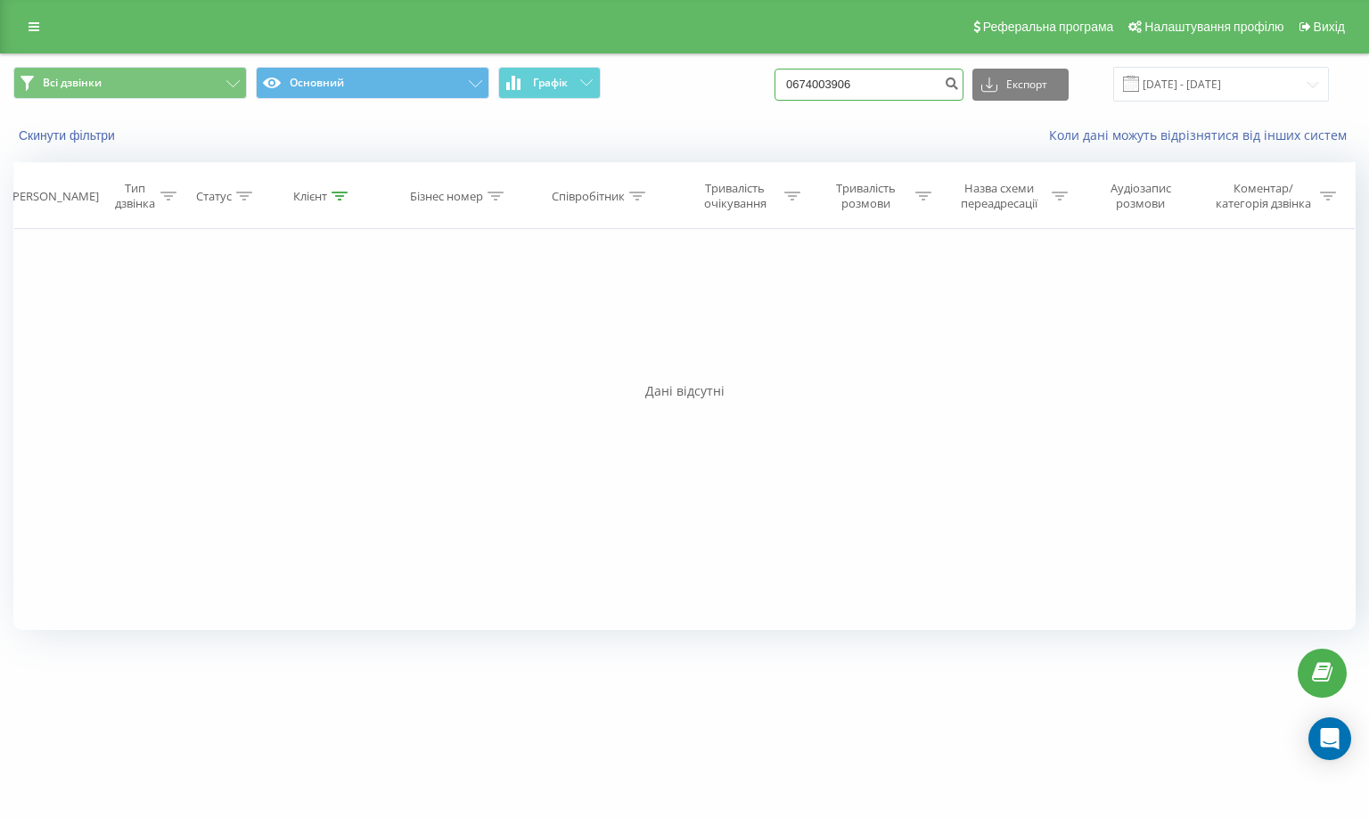
click at [806, 83] on input "0674003906" at bounding box center [869, 85] width 189 height 32
type input "380674003906"
drag, startPoint x: 896, startPoint y: 80, endPoint x: 607, endPoint y: 103, distance: 289.7
click at [608, 101] on div "Всі дзвінки Основний Графік 380674003906 Експорт .csv .xls .xlsx [DATE] - [DATE]" at bounding box center [684, 84] width 1342 height 35
paste input "0979216411"
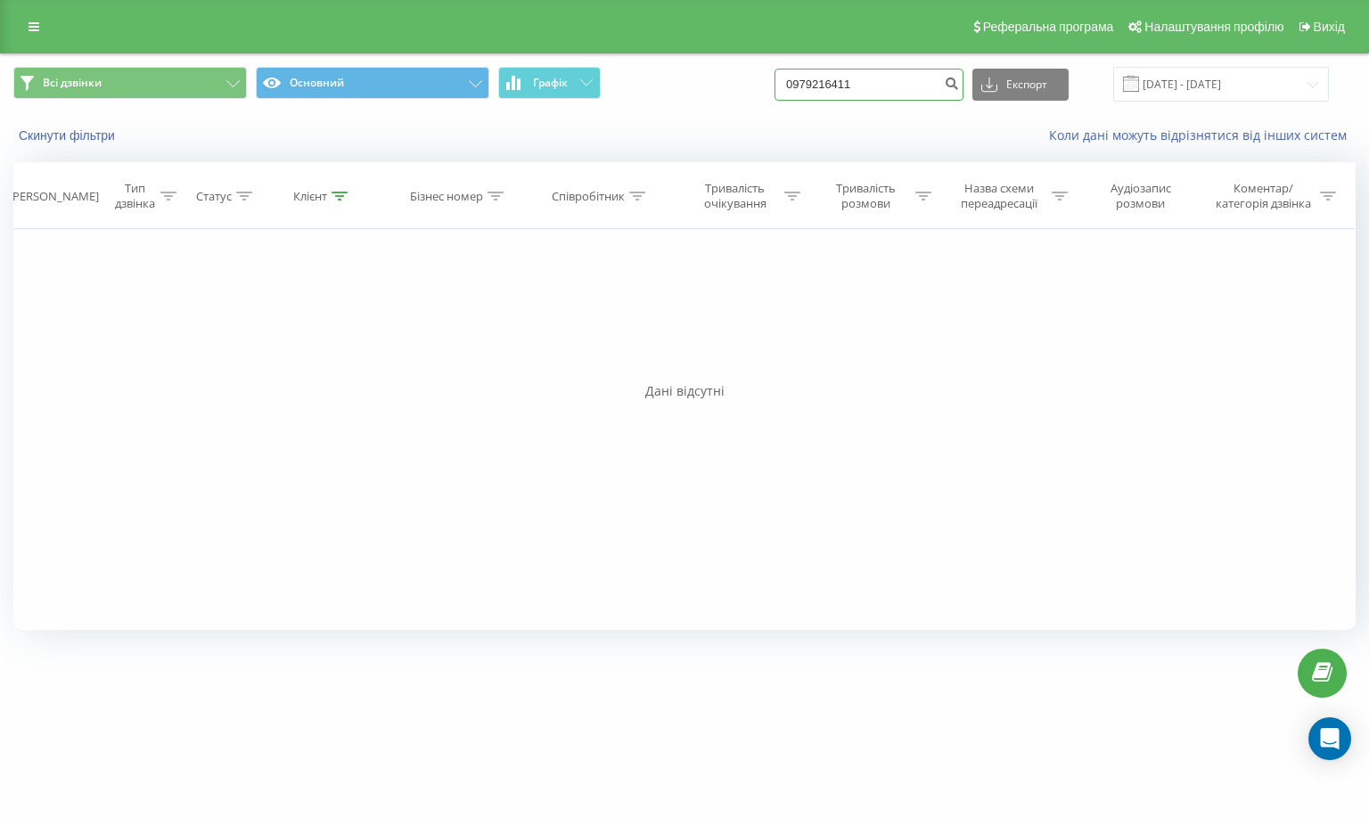
type input "0979216411"
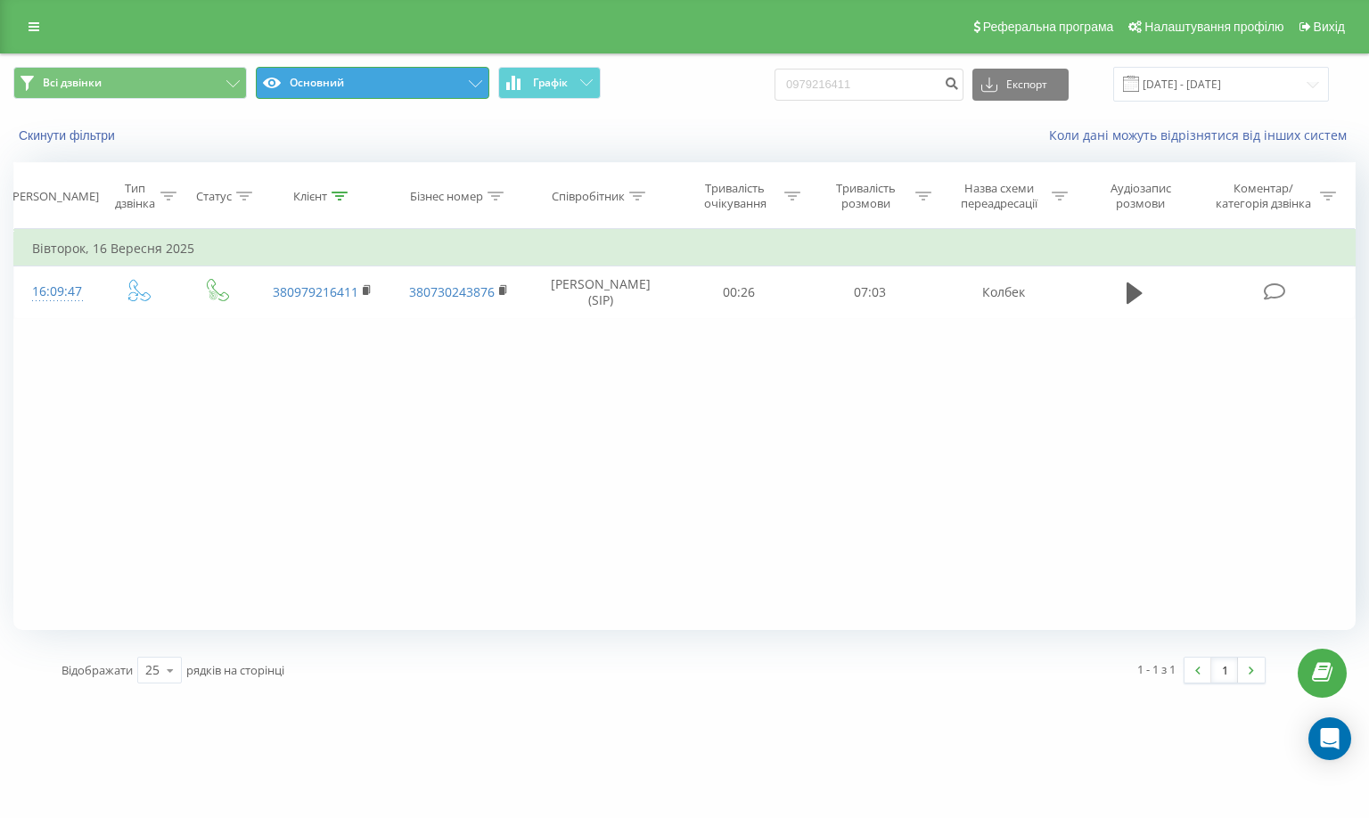
click at [326, 76] on button "Основний" at bounding box center [373, 83] width 234 height 32
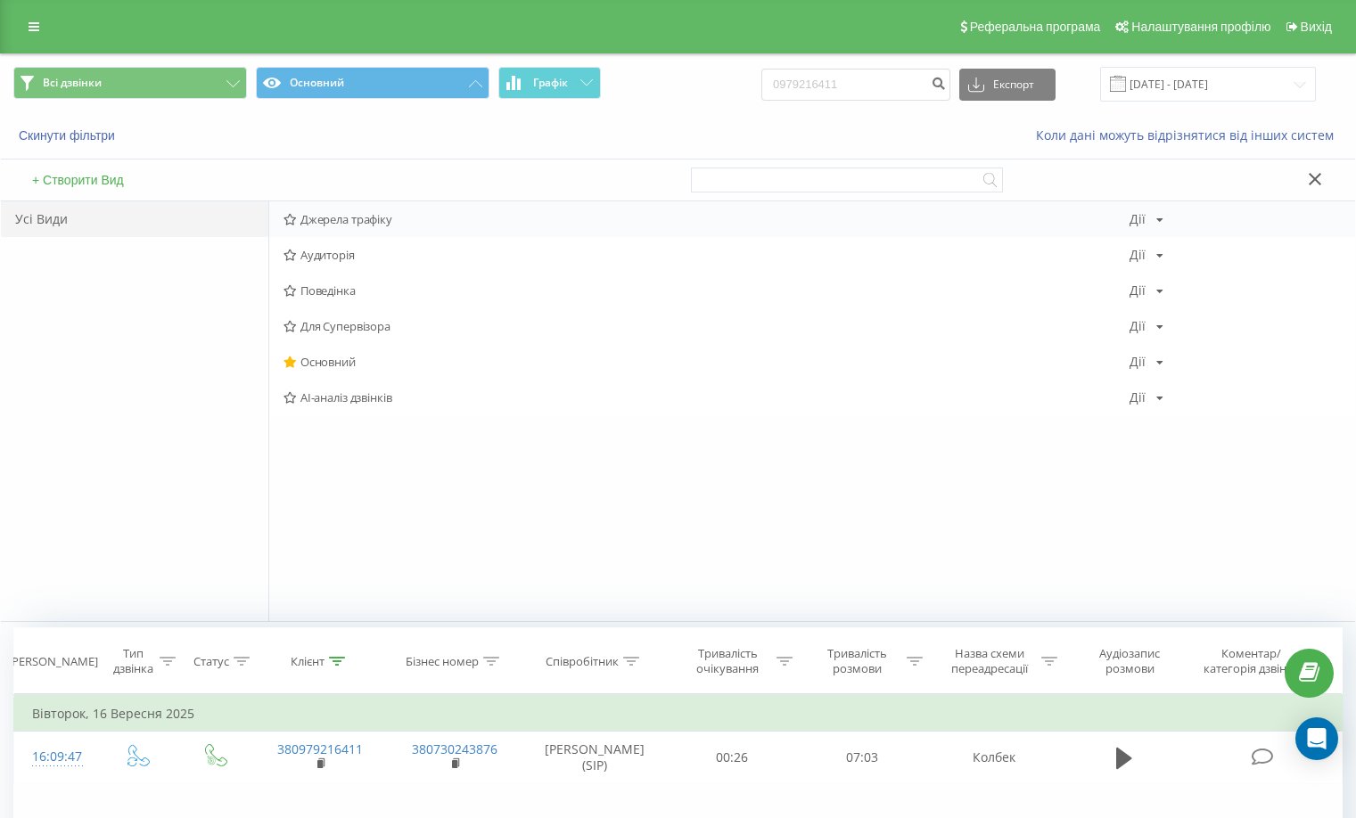
click at [363, 227] on div "Джерела трафіку [PERSON_NAME] Копіювати Видалити За замовчуванням Поділитися" at bounding box center [812, 219] width 1086 height 36
click at [355, 220] on span "Джерела трафіку" at bounding box center [706, 219] width 846 height 12
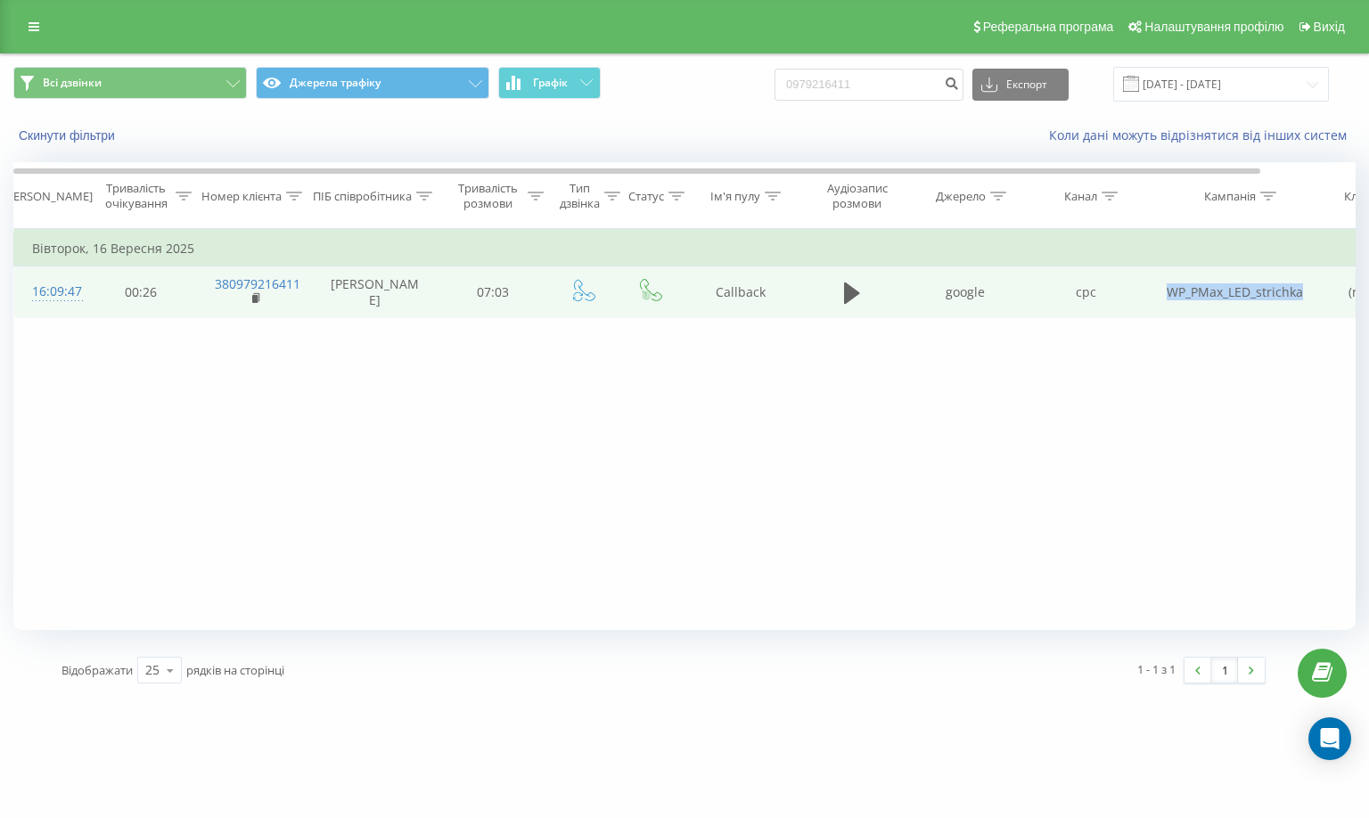
drag, startPoint x: 1230, startPoint y: 295, endPoint x: 1304, endPoint y: 299, distance: 74.1
click at [1304, 299] on td "WP_PMax_LED_strichka" at bounding box center [1235, 293] width 178 height 52
copy td "WP_PMax_LED_strichka"
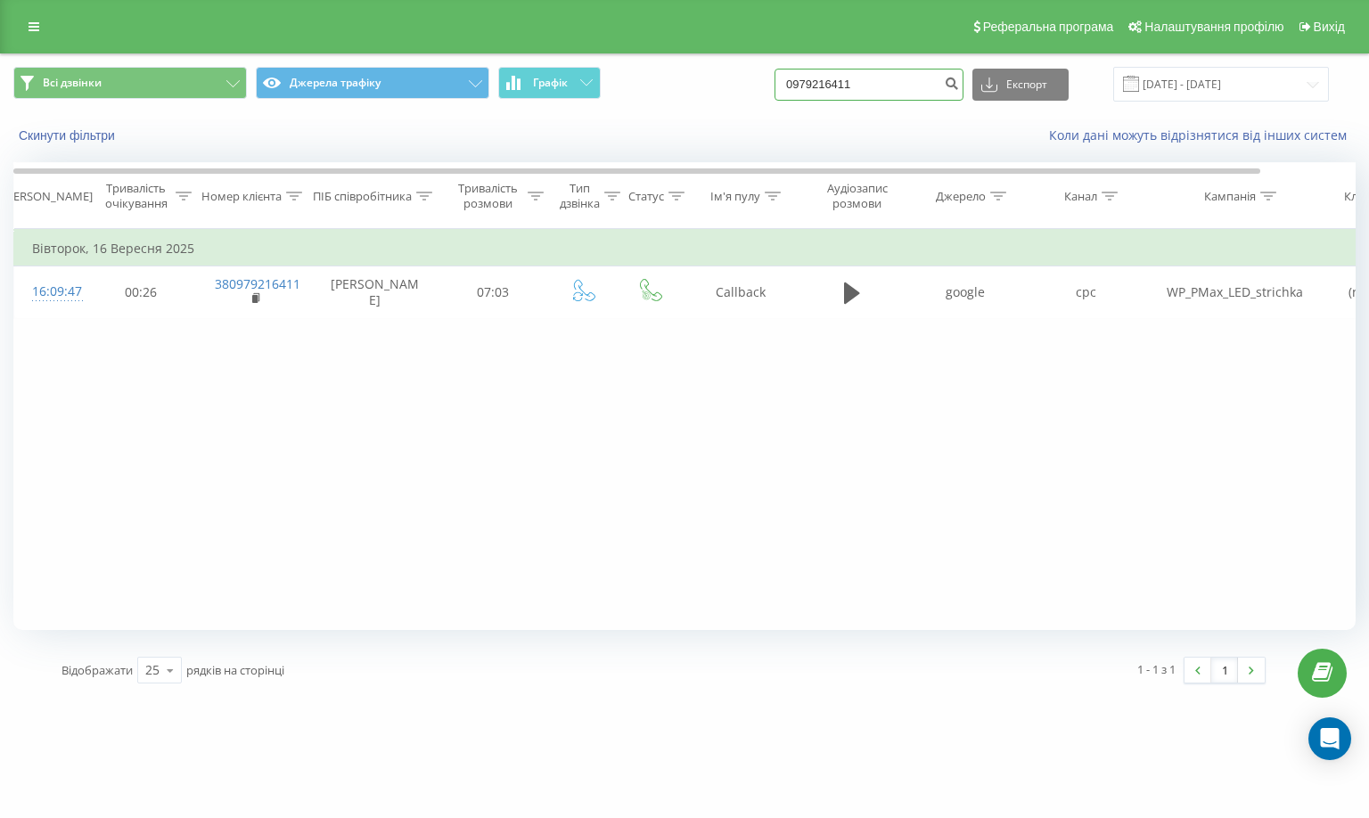
drag, startPoint x: 890, startPoint y: 83, endPoint x: 559, endPoint y: 103, distance: 332.2
click at [559, 103] on div "Всі дзвінки Джерела трафіку Графік 0979216411 Експорт .csv .xls .xlsx [DATE] - …" at bounding box center [684, 84] width 1367 height 60
paste input "680071112"
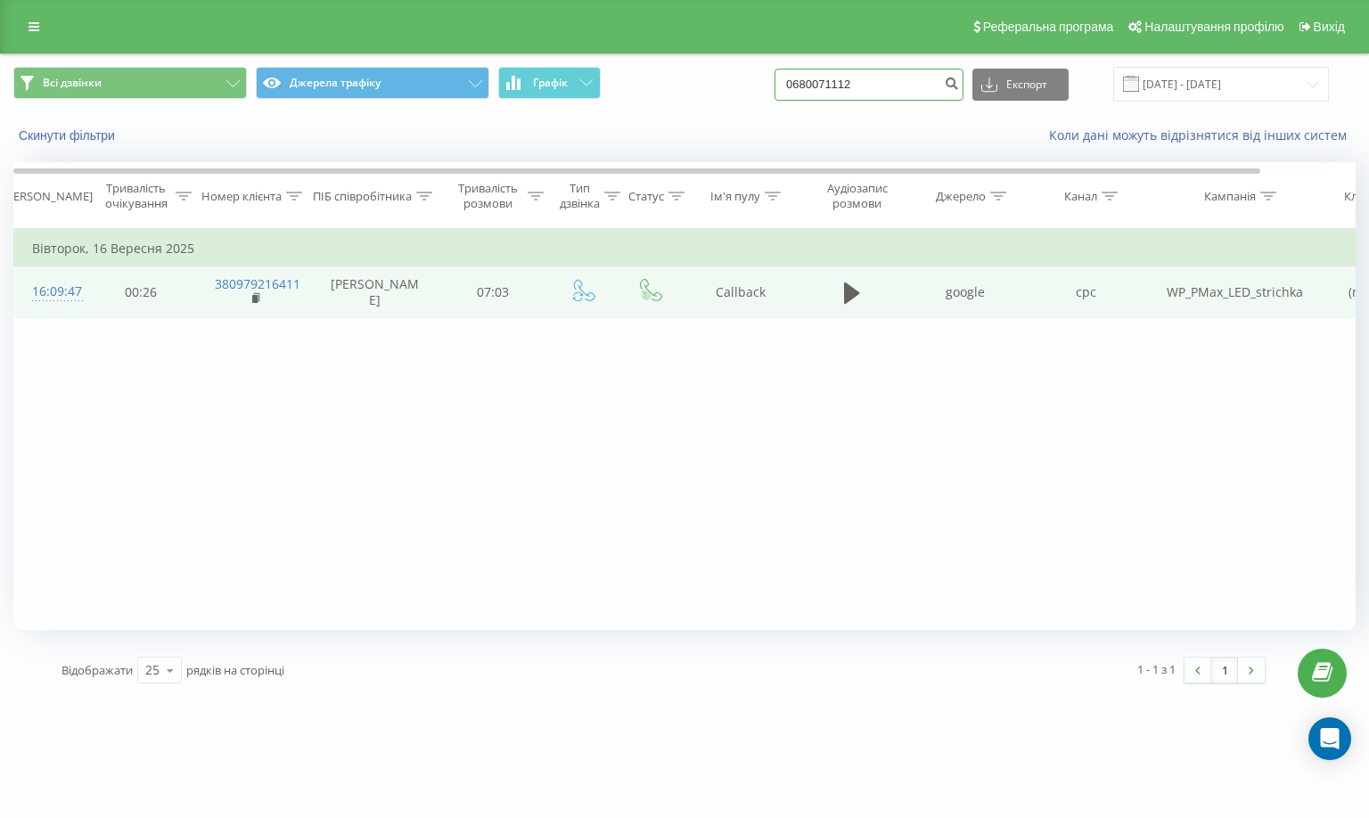
type input "0680071112"
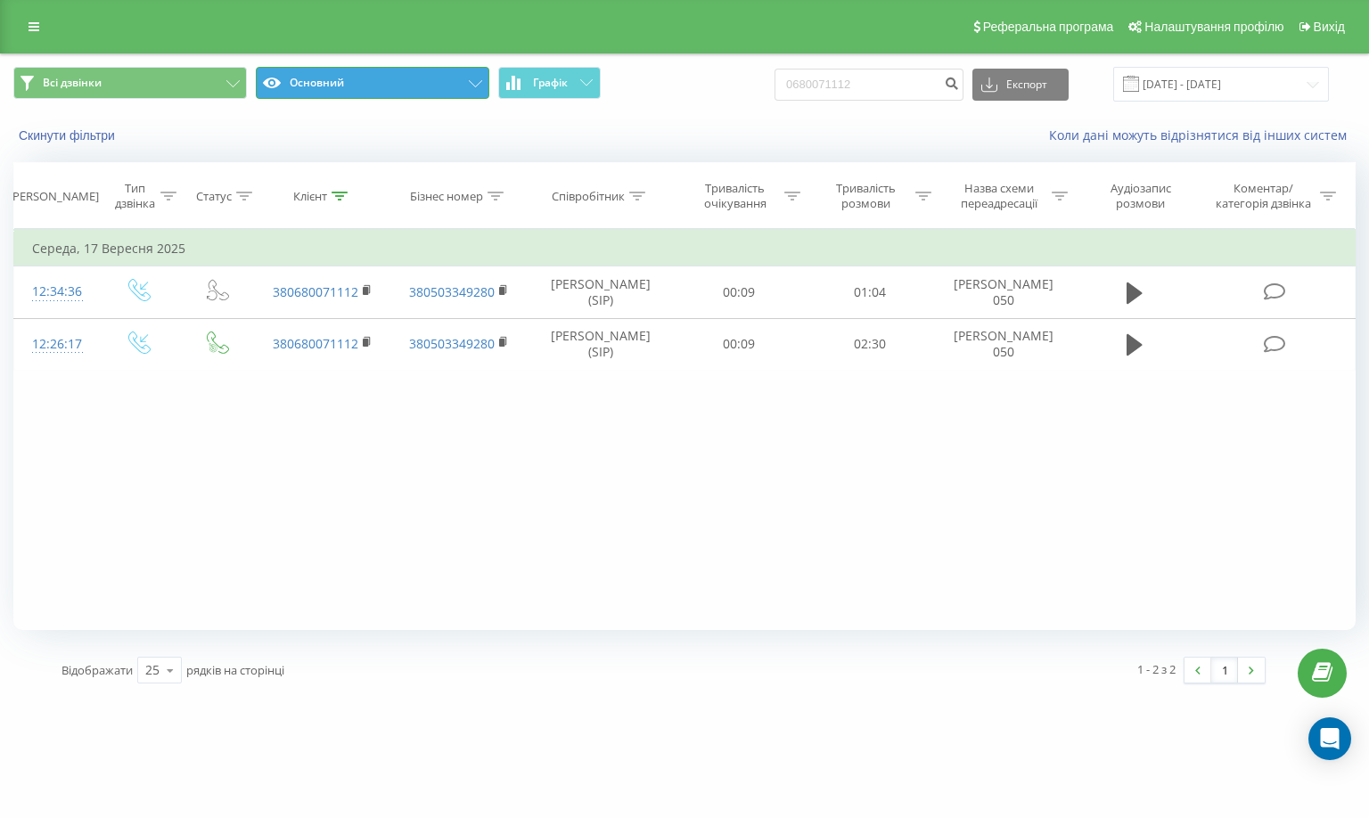
click at [448, 91] on button "Основний" at bounding box center [373, 83] width 234 height 32
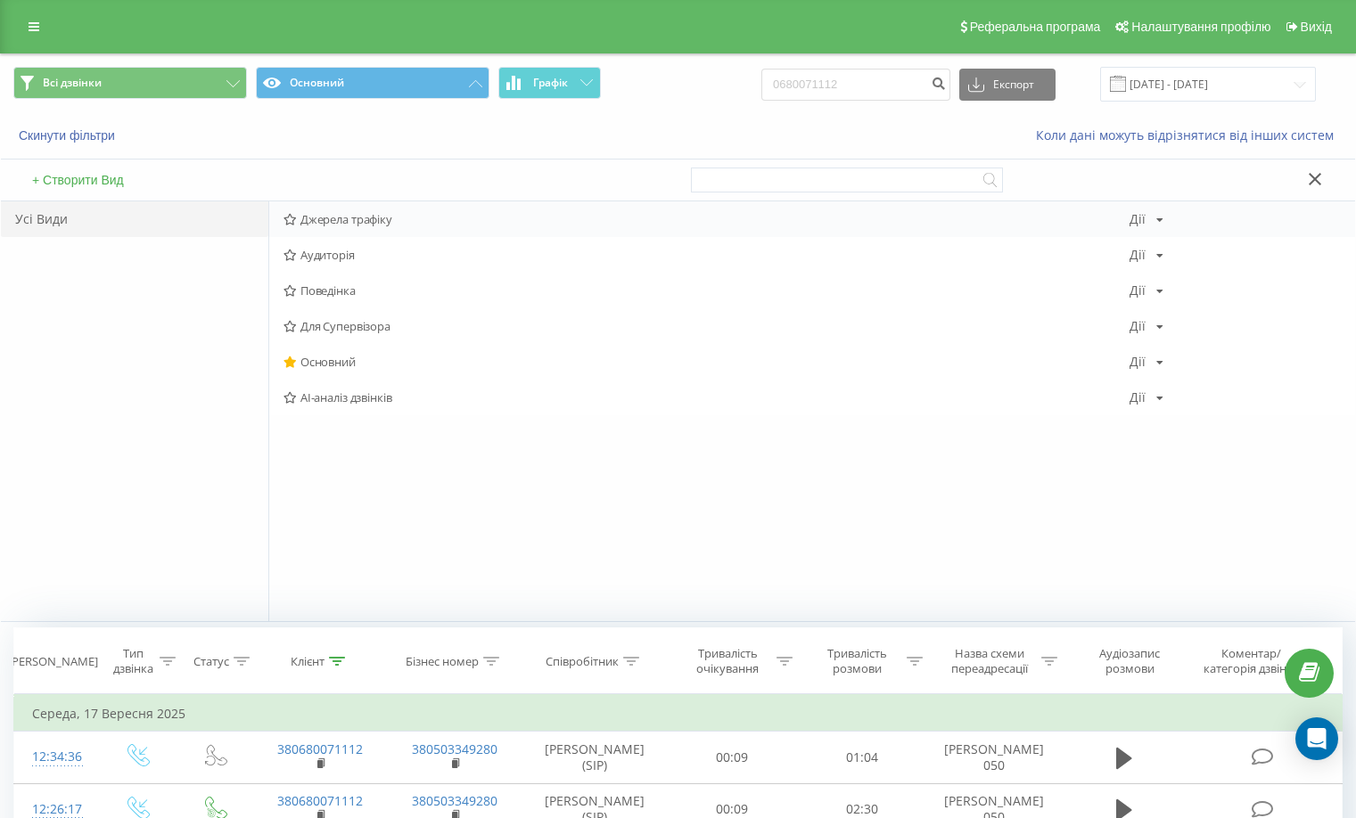
click at [351, 210] on div "Джерела трафіку [PERSON_NAME] Копіювати Видалити За замовчуванням Поділитися" at bounding box center [812, 219] width 1086 height 36
click at [350, 214] on span "Джерела трафіку" at bounding box center [706, 219] width 846 height 12
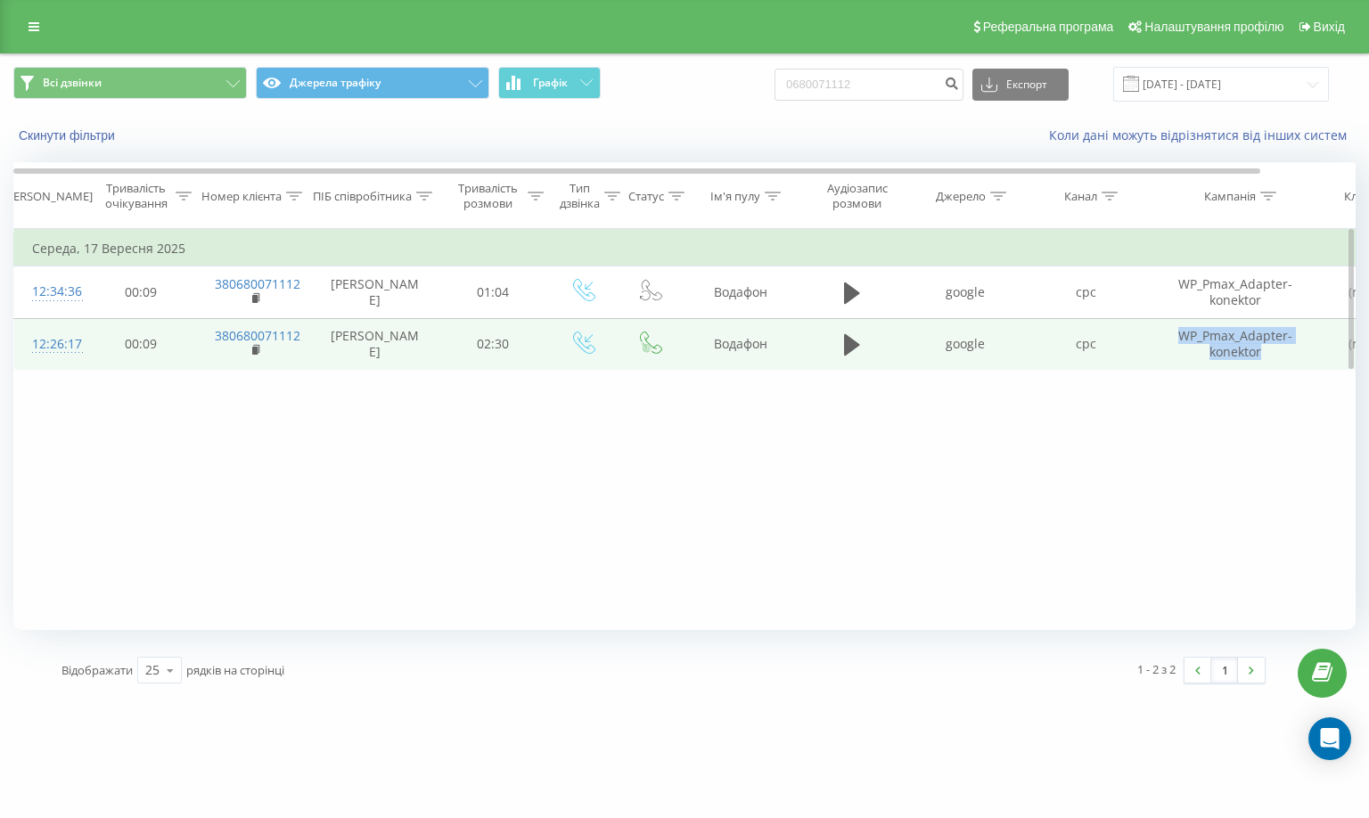
drag, startPoint x: 1232, startPoint y: 340, endPoint x: 1276, endPoint y: 362, distance: 49.4
click at [1276, 362] on td "WP_Pmax_Adapter-konektor" at bounding box center [1235, 344] width 178 height 52
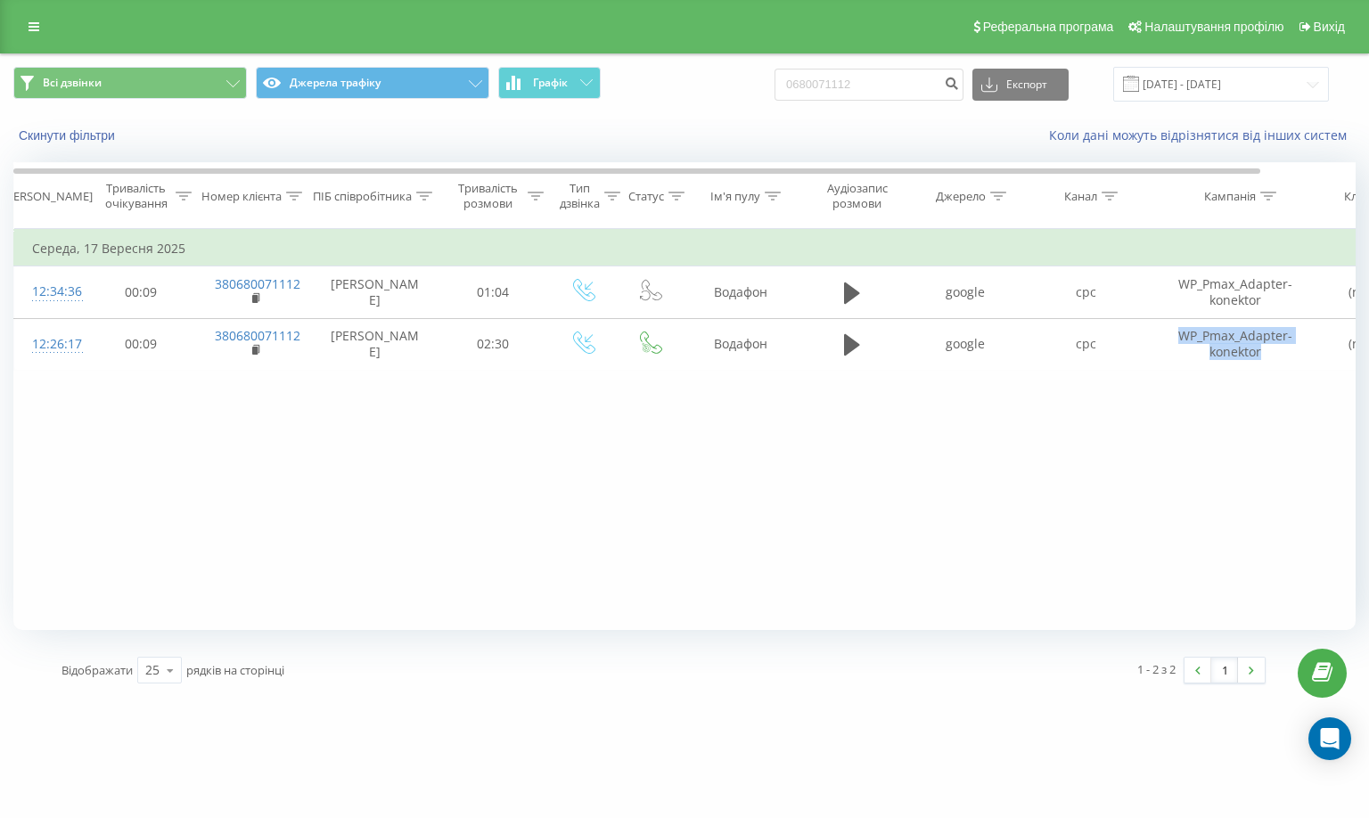
copy td "WP_Pmax_Adapter-konektor"
drag, startPoint x: 873, startPoint y: 78, endPoint x: 542, endPoint y: 107, distance: 331.9
click at [542, 107] on div "Всі дзвінки Джерела трафіку Графік 0680071112 Експорт .csv .xls .xlsx [DATE] - …" at bounding box center [684, 84] width 1367 height 60
paste input "989245709"
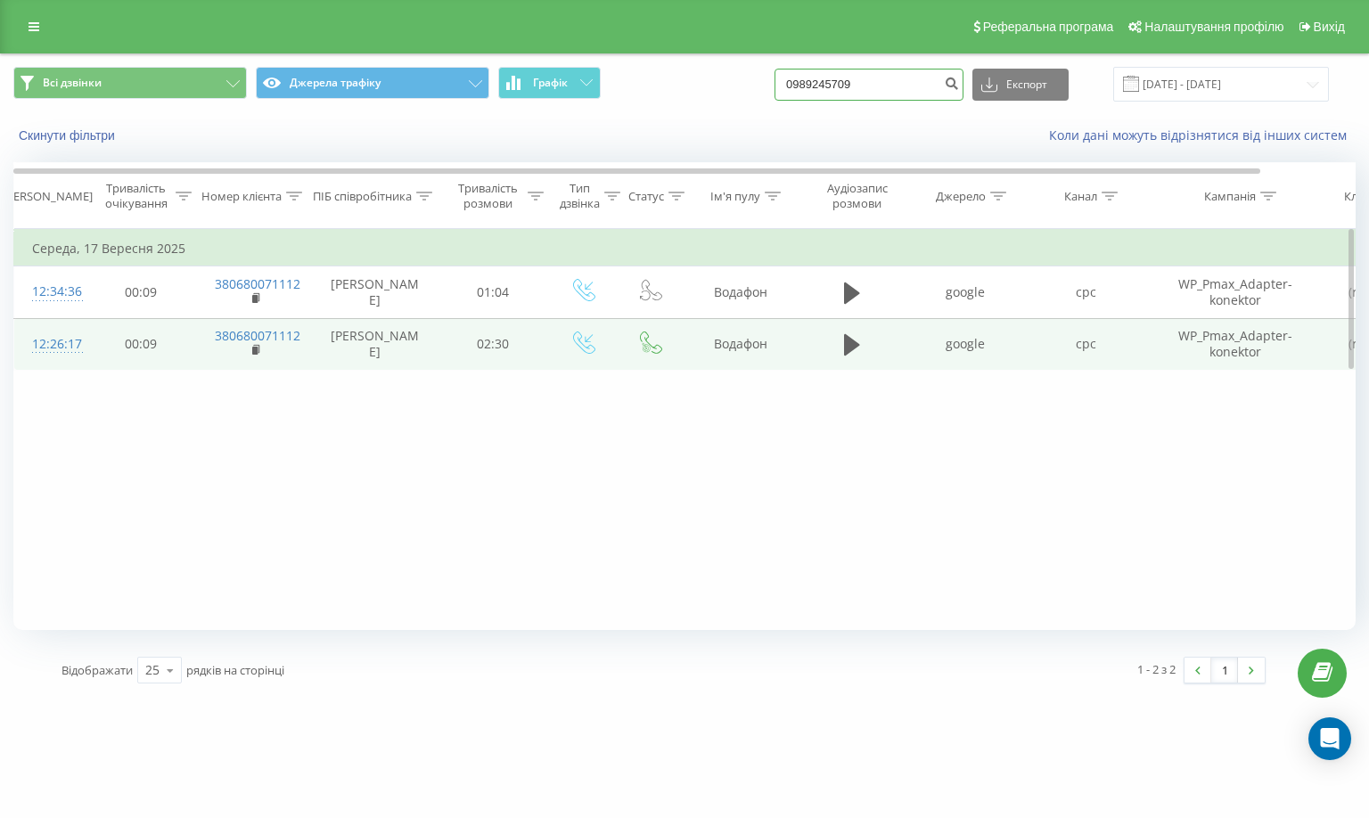
type input "0989245709"
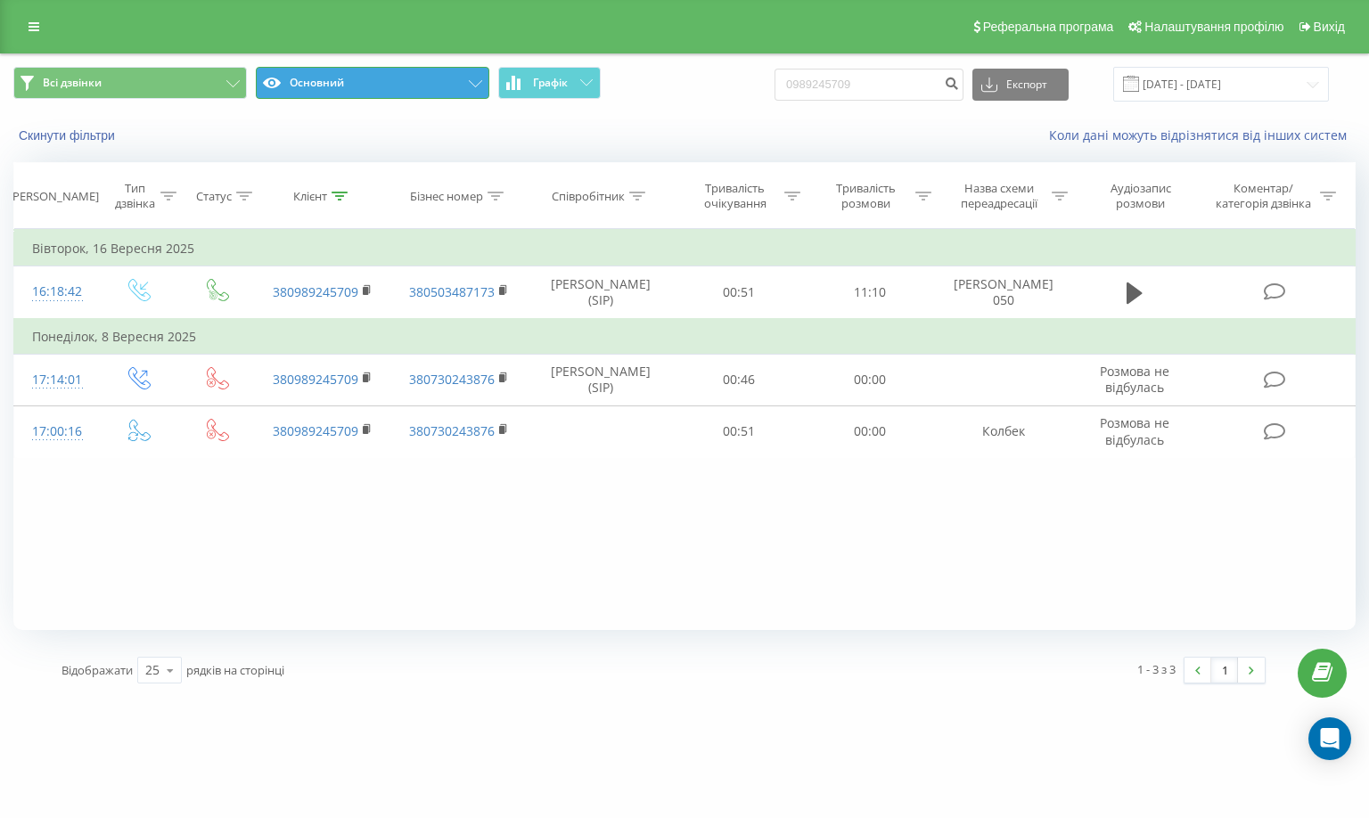
click at [412, 70] on button "Основний" at bounding box center [373, 83] width 234 height 32
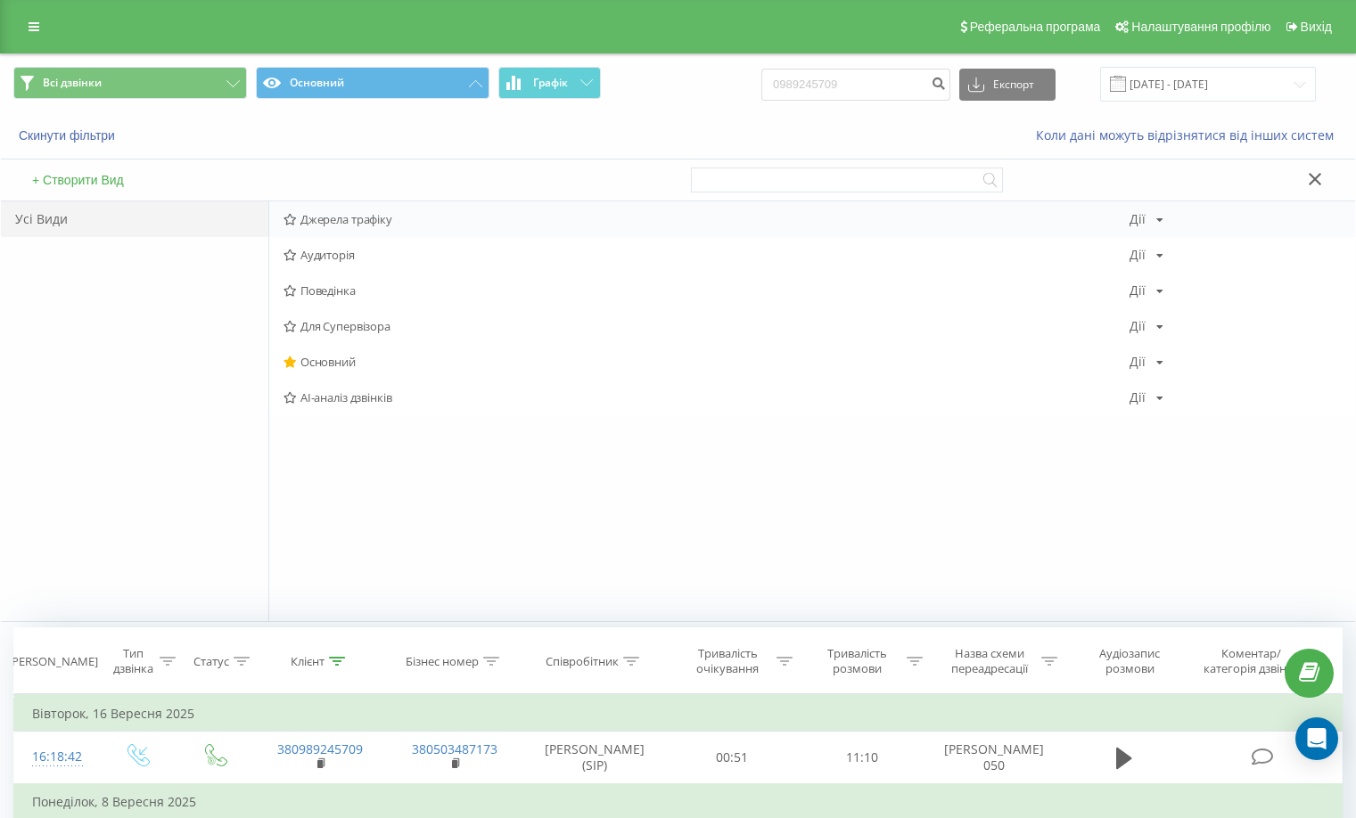
click at [337, 223] on span "Джерела трафіку" at bounding box center [706, 219] width 846 height 12
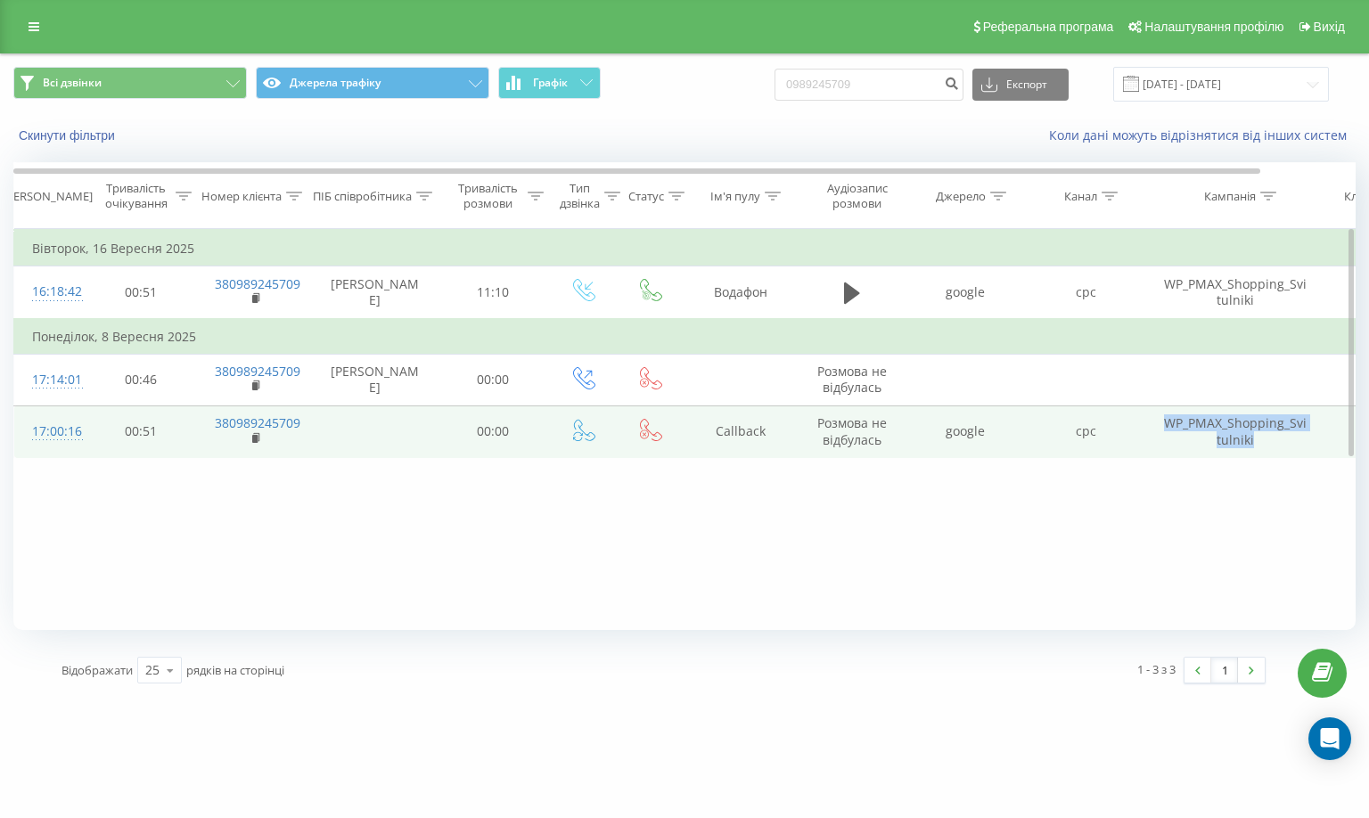
drag, startPoint x: 1220, startPoint y: 428, endPoint x: 1279, endPoint y: 442, distance: 60.5
click at [1279, 442] on td "WP_PMAX_Shopping_Svitulniki" at bounding box center [1235, 432] width 178 height 52
